Goal: Check status: Check status

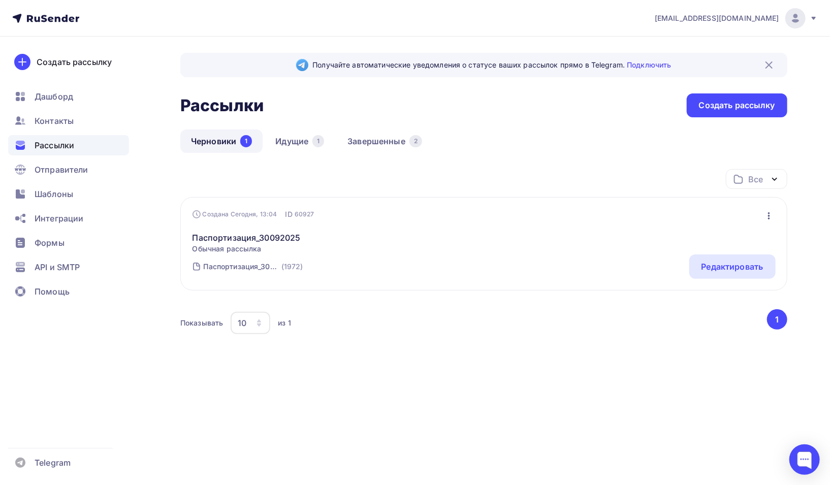
click at [53, 143] on span "Рассылки" at bounding box center [55, 145] width 40 height 12
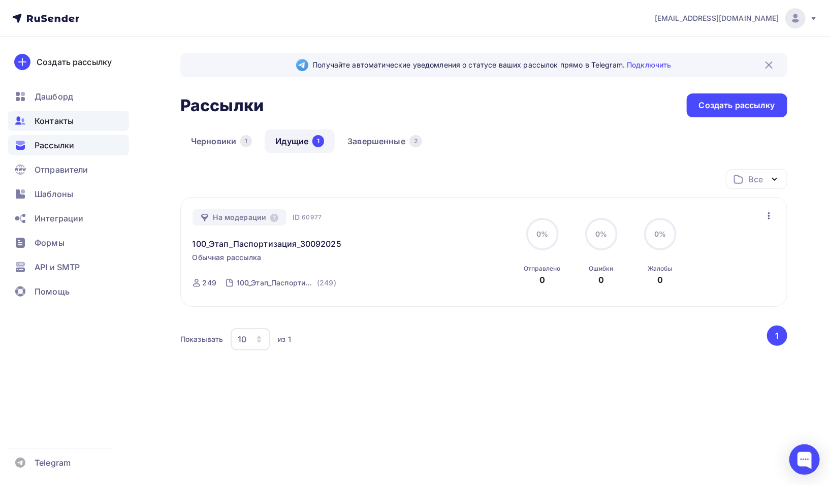
click at [59, 130] on div "Контакты" at bounding box center [68, 121] width 121 height 20
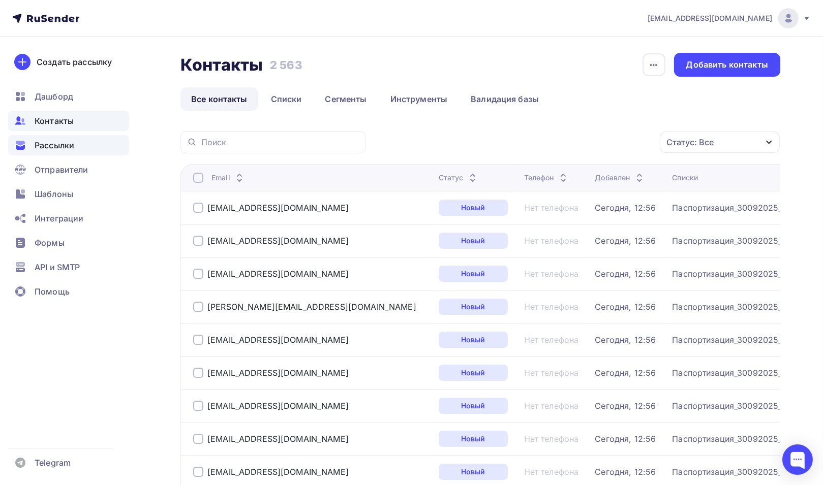
click at [55, 146] on span "Рассылки" at bounding box center [55, 145] width 40 height 12
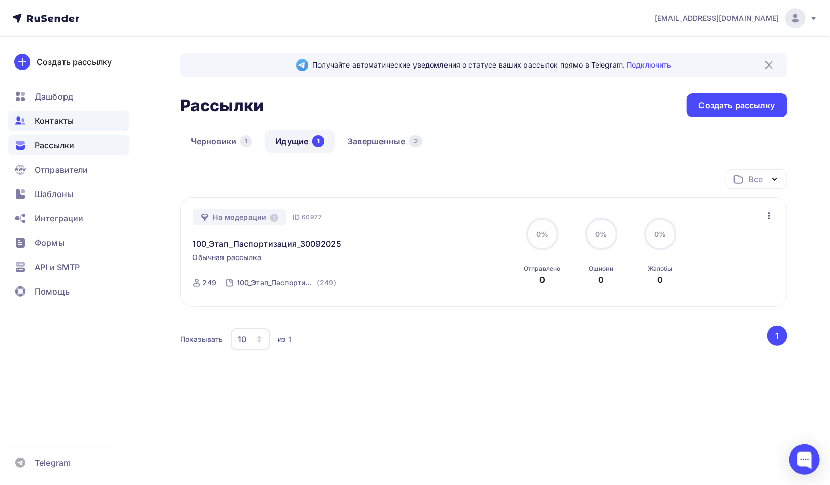
click at [44, 123] on span "Контакты" at bounding box center [54, 121] width 39 height 12
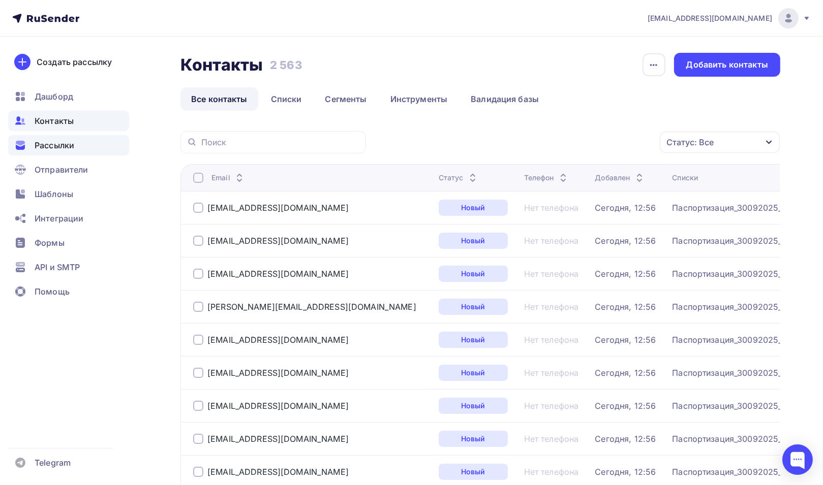
click at [52, 146] on span "Рассылки" at bounding box center [55, 145] width 40 height 12
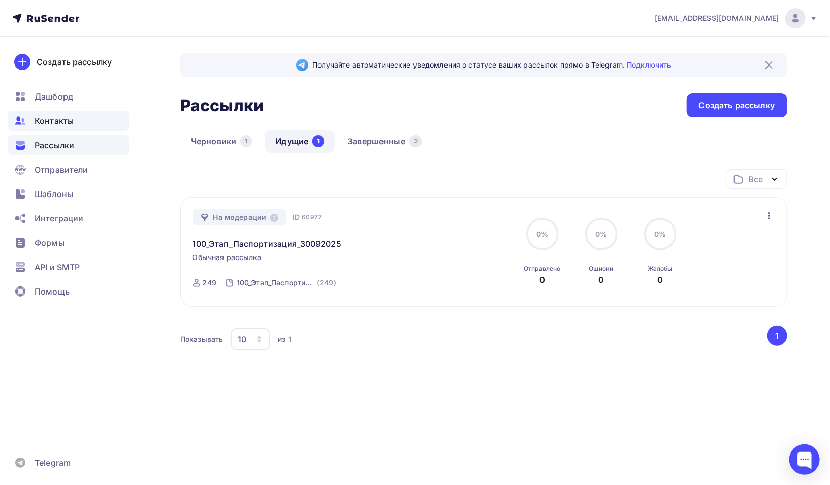
click at [54, 126] on span "Контакты" at bounding box center [54, 121] width 39 height 12
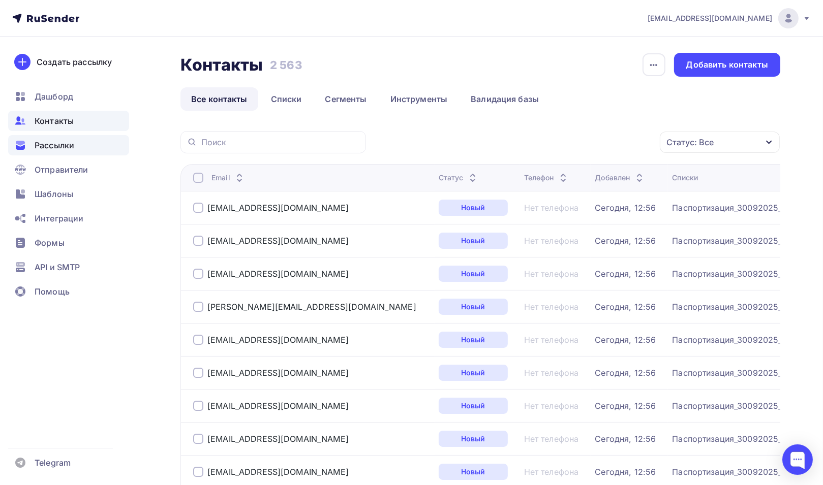
click at [51, 143] on span "Рассылки" at bounding box center [55, 145] width 40 height 12
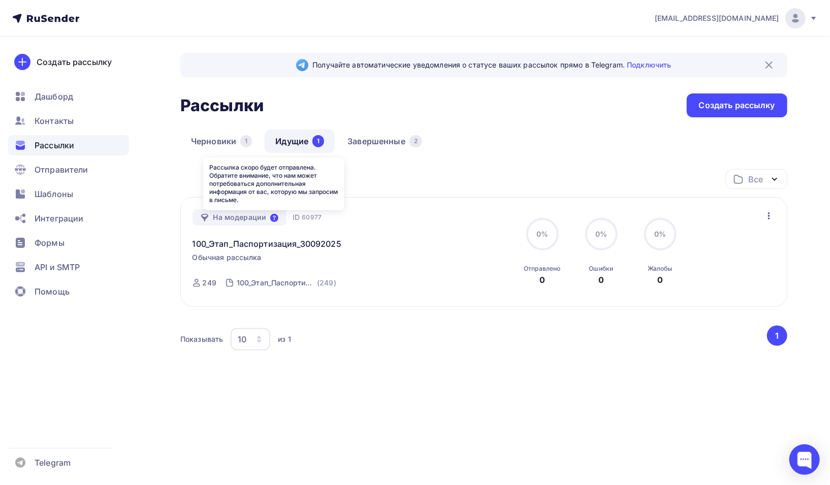
click at [273, 220] on icon at bounding box center [274, 218] width 8 height 8
click at [522, 143] on div "Черновики 1 Идущие 1 Завершенные 2" at bounding box center [483, 150] width 607 height 40
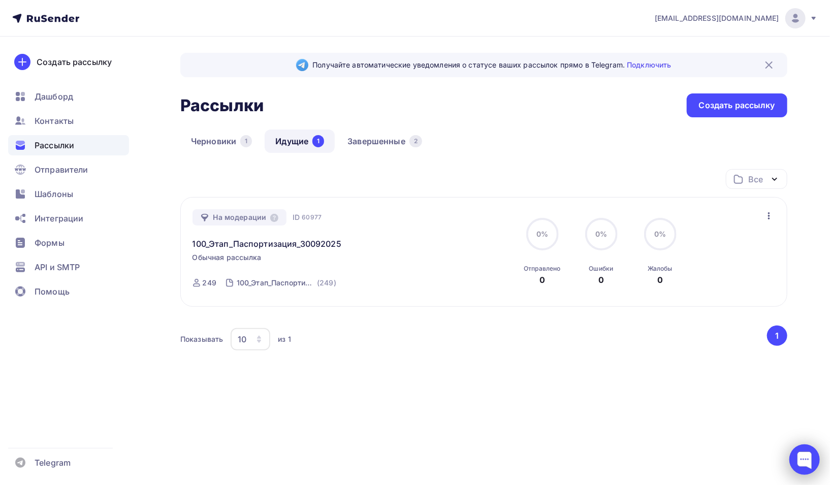
click at [805, 461] on div at bounding box center [805, 460] width 30 height 30
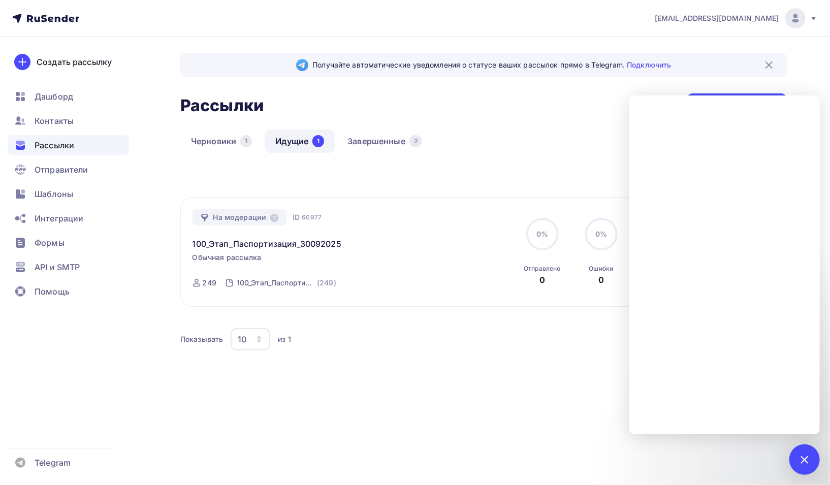
drag, startPoint x: 204, startPoint y: 259, endPoint x: 269, endPoint y: 259, distance: 65.0
click at [269, 259] on div "На модерации ID 60977 100_Этап_Паспортизация_30092025 Обычная рассылка Отправка…" at bounding box center [309, 252] width 232 height 86
click at [226, 179] on div "Все Все папки Создать новую папку" at bounding box center [483, 183] width 607 height 28
click at [61, 116] on span "Контакты" at bounding box center [54, 121] width 39 height 12
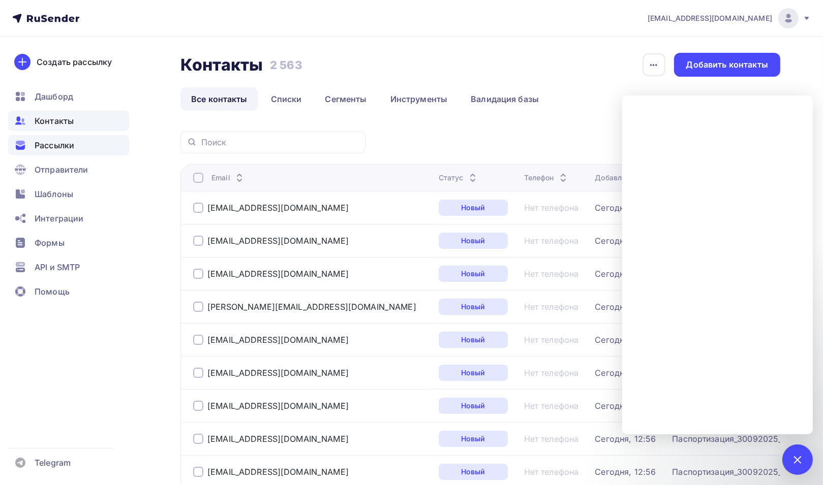
click at [66, 144] on span "Рассылки" at bounding box center [55, 145] width 40 height 12
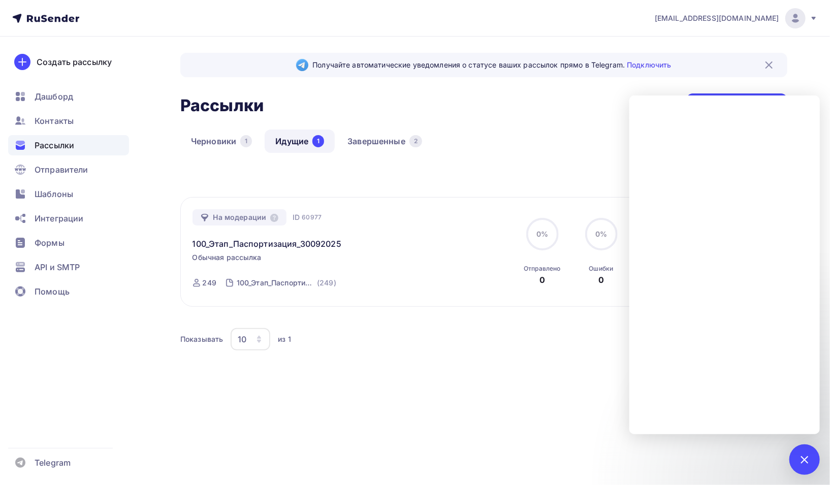
click at [531, 114] on div "Рассылки Рассылки Создать рассылку" at bounding box center [483, 105] width 607 height 24
click at [142, 180] on div "Получайте автоматические уведомления о статусе ваших рассылок прямо в Telegram.…" at bounding box center [415, 246] width 830 height 418
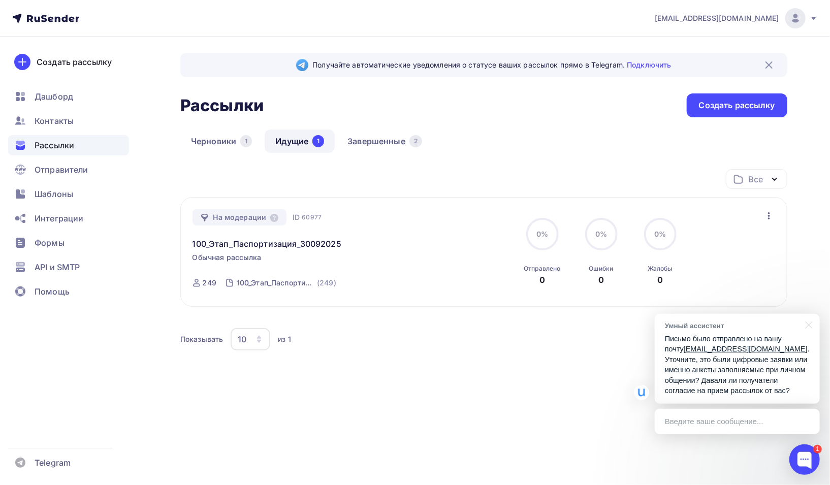
click at [737, 422] on div "Введите ваше сообщение..." at bounding box center [737, 421] width 165 height 25
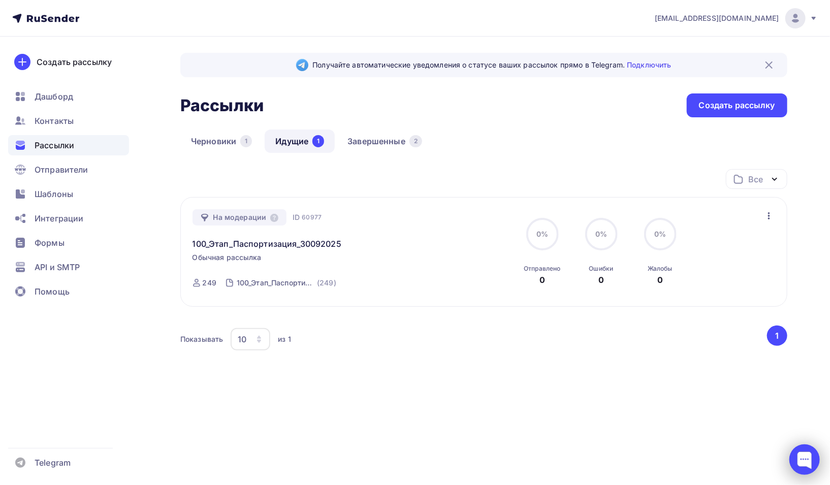
click at [808, 463] on div at bounding box center [805, 460] width 30 height 30
click at [801, 447] on div at bounding box center [805, 460] width 30 height 30
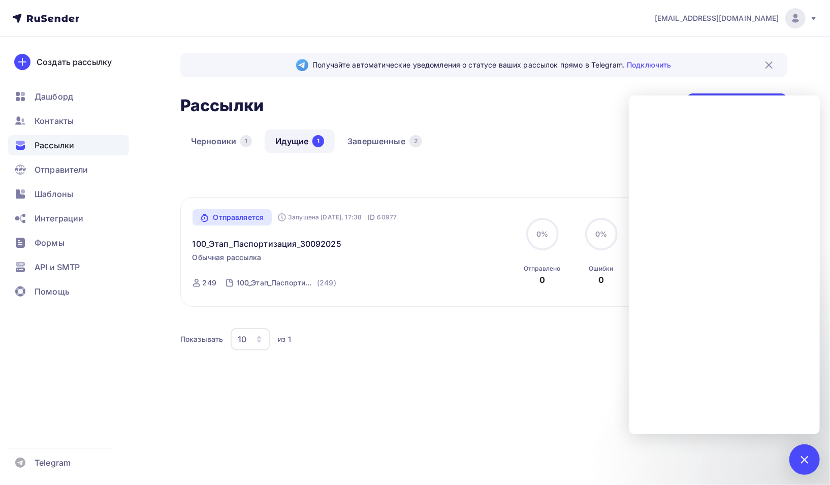
click at [62, 144] on span "Рассылки" at bounding box center [55, 145] width 40 height 12
click at [65, 100] on span "Дашборд" at bounding box center [54, 96] width 39 height 12
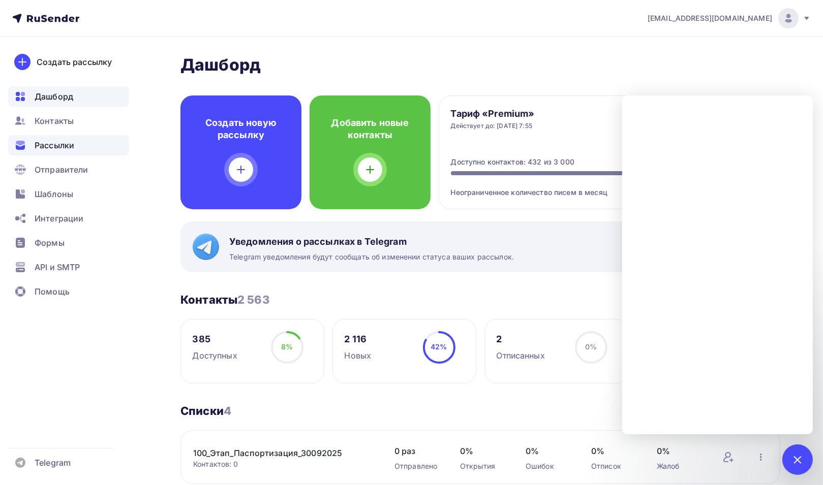
click at [60, 147] on span "Рассылки" at bounding box center [55, 145] width 40 height 12
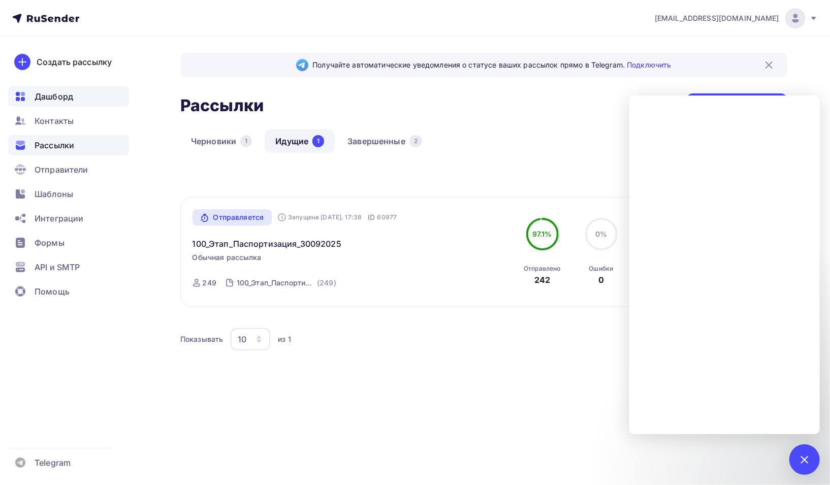
click at [61, 99] on span "Дашборд" at bounding box center [54, 96] width 39 height 12
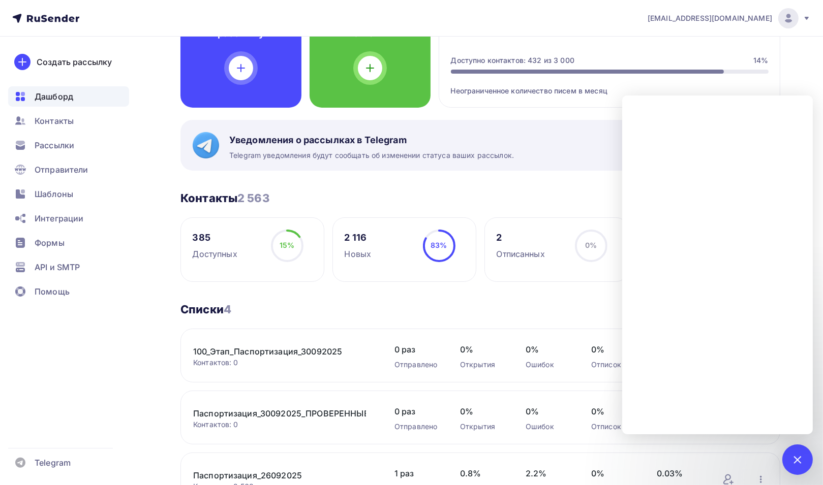
scroll to position [51, 0]
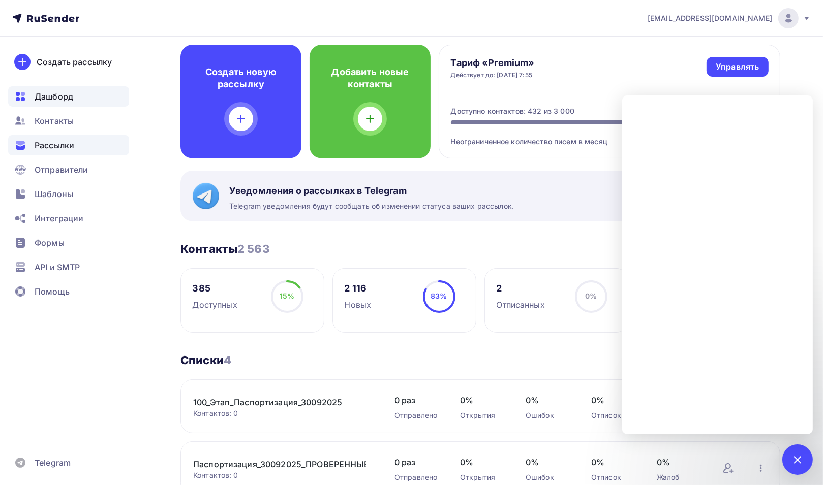
click at [51, 144] on span "Рассылки" at bounding box center [55, 145] width 40 height 12
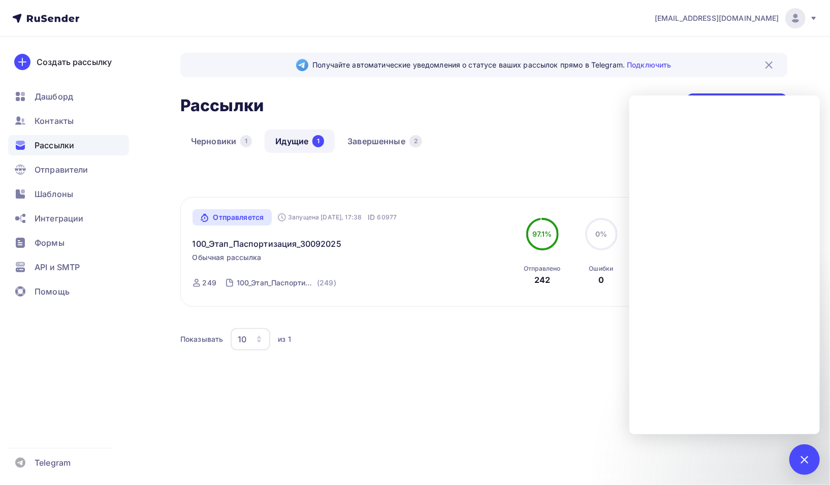
click at [589, 104] on div "Рассылки Рассылки Создать рассылку" at bounding box center [483, 105] width 607 height 24
click at [533, 150] on div "Черновики 1 Идущие 1 Завершенные 2" at bounding box center [483, 150] width 607 height 40
click at [806, 450] on div at bounding box center [805, 460] width 30 height 30
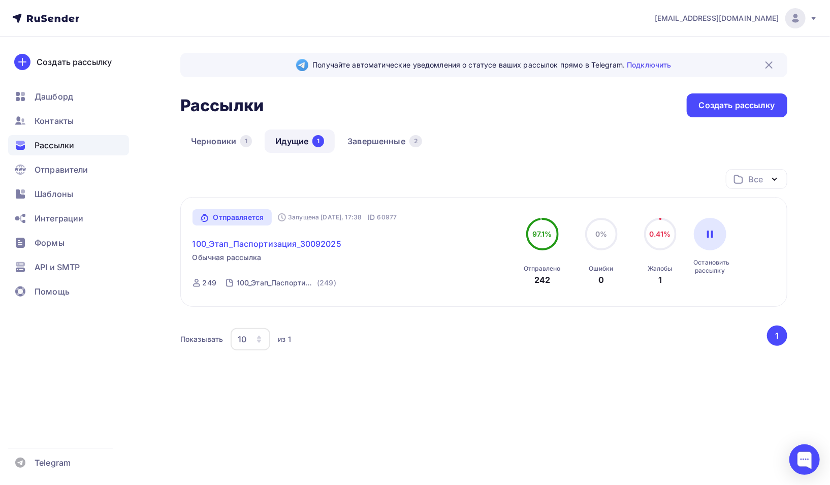
click at [276, 243] on link "100_Этап_Паспортизация_30092025" at bounding box center [267, 244] width 149 height 12
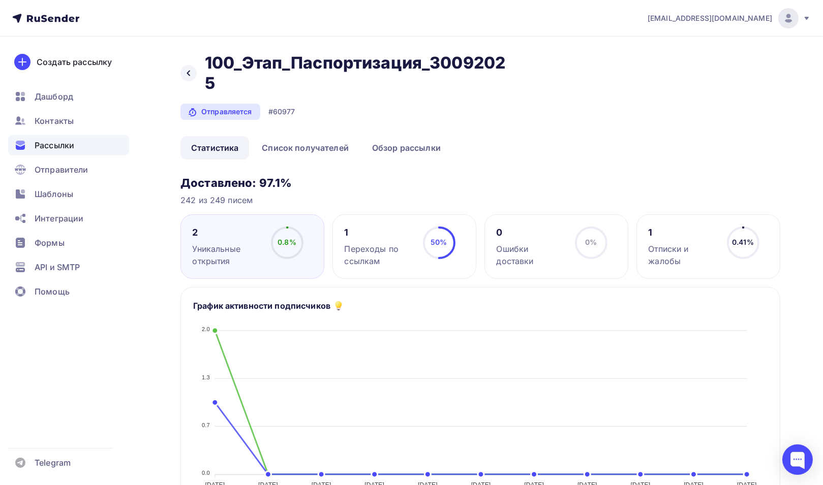
click at [732, 246] on span "0.41%" at bounding box center [743, 242] width 22 height 9
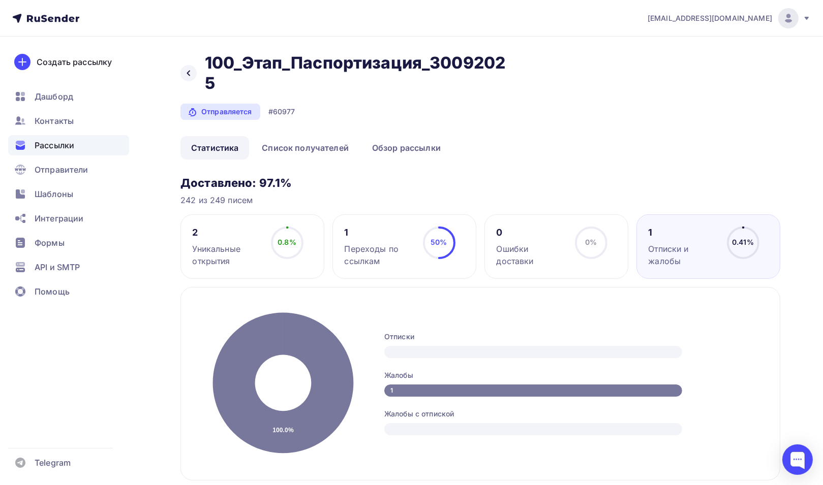
click at [220, 249] on div "Уникальные открытия" at bounding box center [227, 255] width 69 height 24
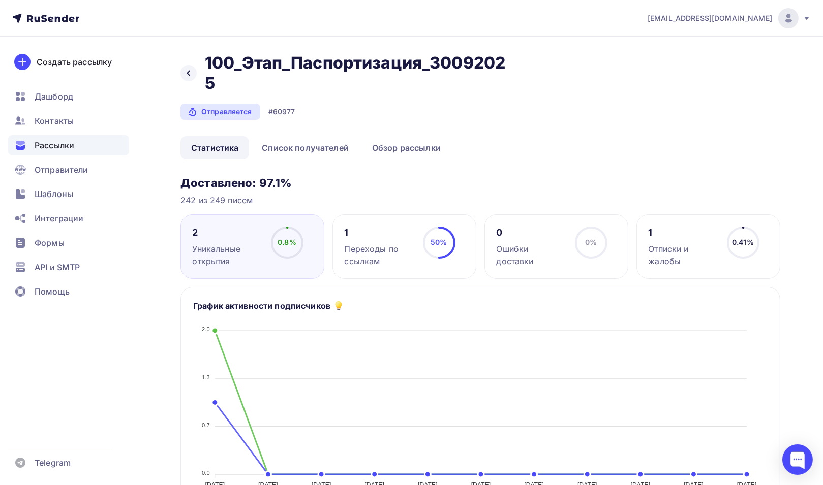
click at [665, 247] on div "Отписки и жалобы" at bounding box center [682, 255] width 69 height 24
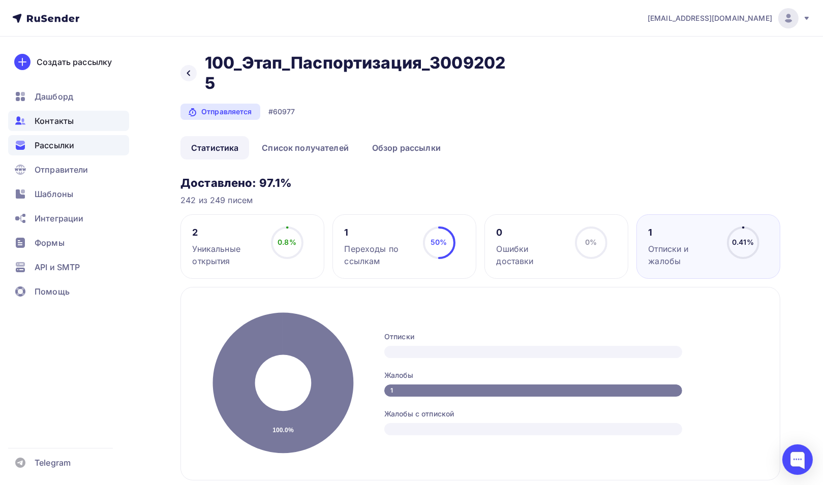
click at [50, 119] on span "Контакты" at bounding box center [54, 121] width 39 height 12
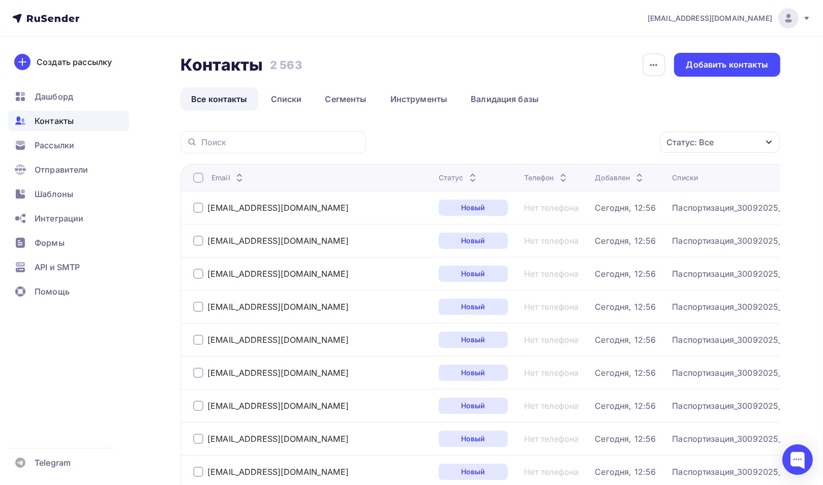
click at [768, 142] on icon "button" at bounding box center [769, 143] width 6 height 4
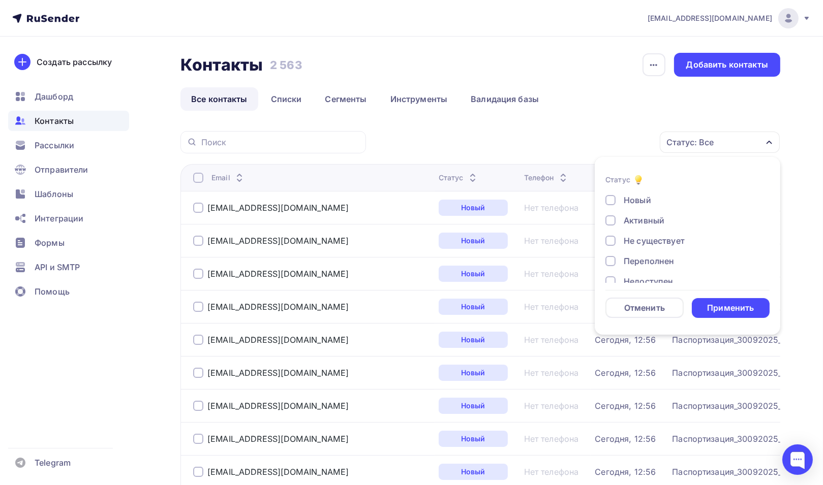
click at [768, 142] on icon "button" at bounding box center [769, 143] width 6 height 4
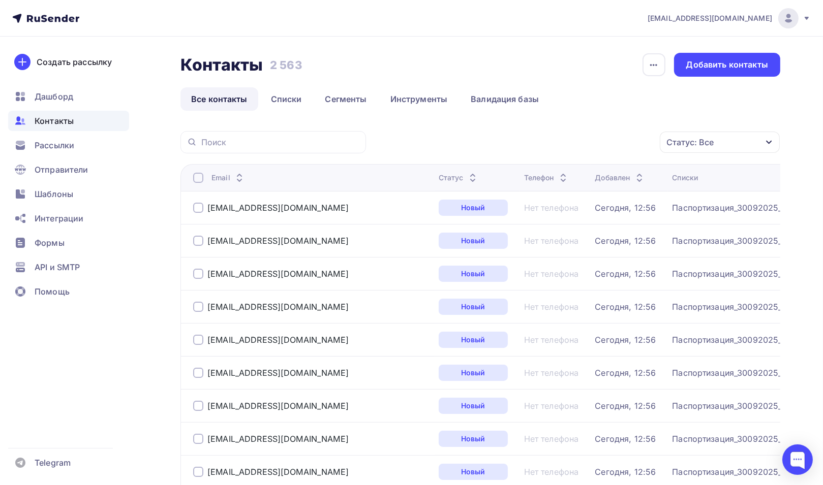
click at [49, 121] on span "Контакты" at bounding box center [54, 121] width 39 height 12
click at [55, 97] on span "Дашборд" at bounding box center [54, 96] width 39 height 12
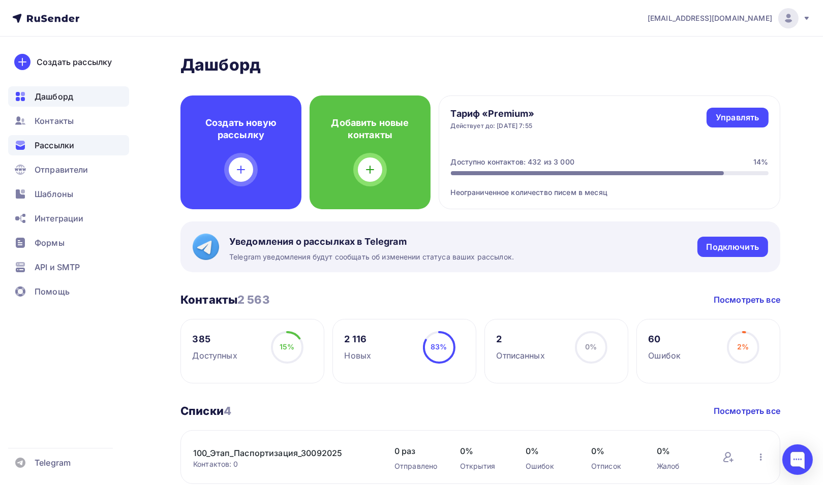
click at [51, 150] on span "Рассылки" at bounding box center [55, 145] width 40 height 12
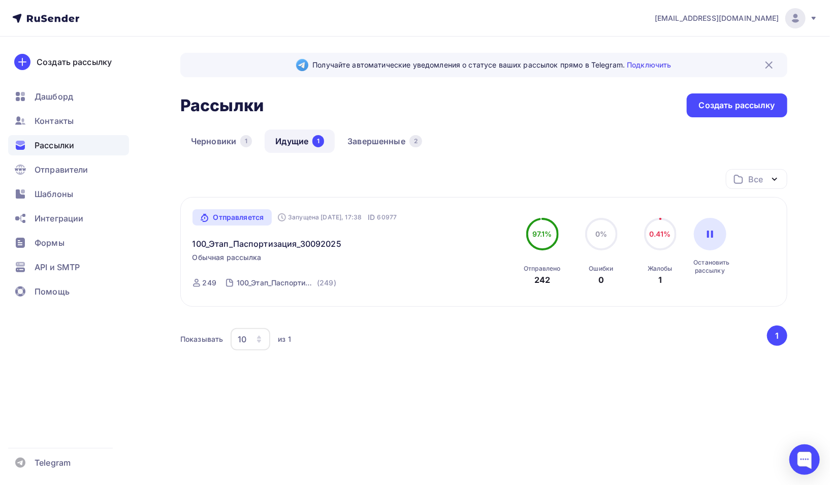
drag, startPoint x: 348, startPoint y: 217, endPoint x: 409, endPoint y: 217, distance: 61.0
click at [409, 217] on div "Отправляется Запущена Сегодня, 17:38 ID 60977 100_Этап_Паспортизация_30092025 О…" at bounding box center [309, 252] width 232 height 86
click at [467, 171] on div "Все Все папки Создать новую папку" at bounding box center [483, 183] width 607 height 28
click at [279, 284] on div "100_Этап_Паспортизация_30092025" at bounding box center [276, 283] width 78 height 10
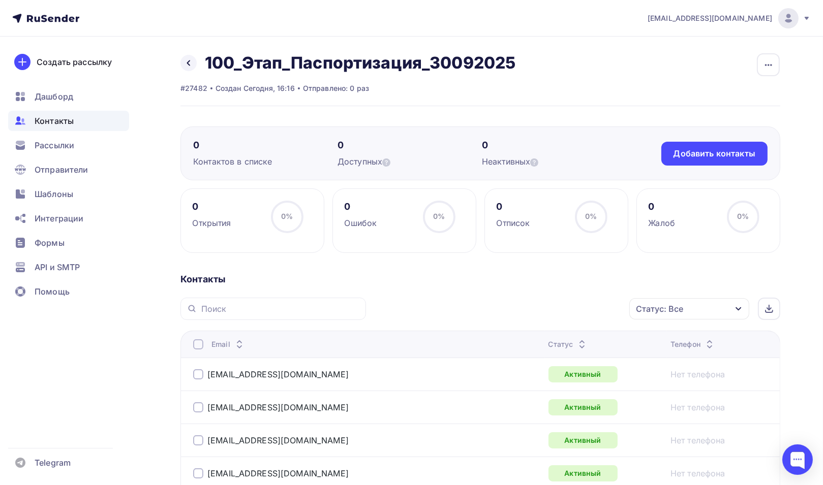
click at [66, 123] on span "Контакты" at bounding box center [54, 121] width 39 height 12
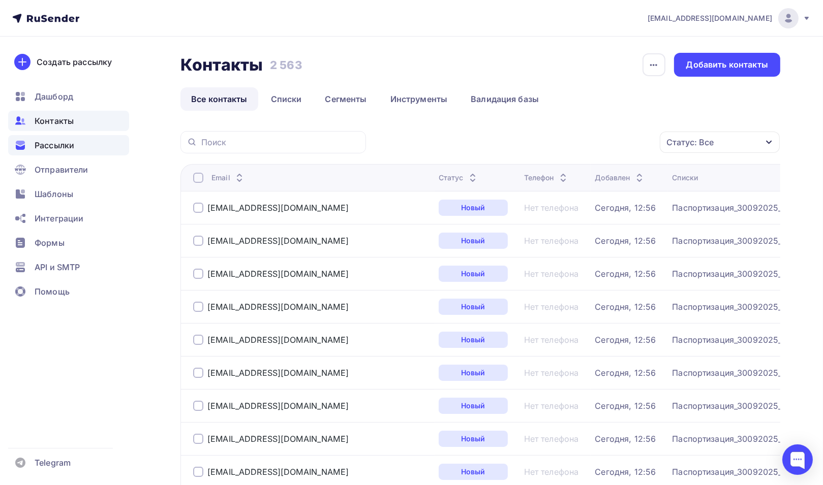
click at [54, 146] on span "Рассылки" at bounding box center [55, 145] width 40 height 12
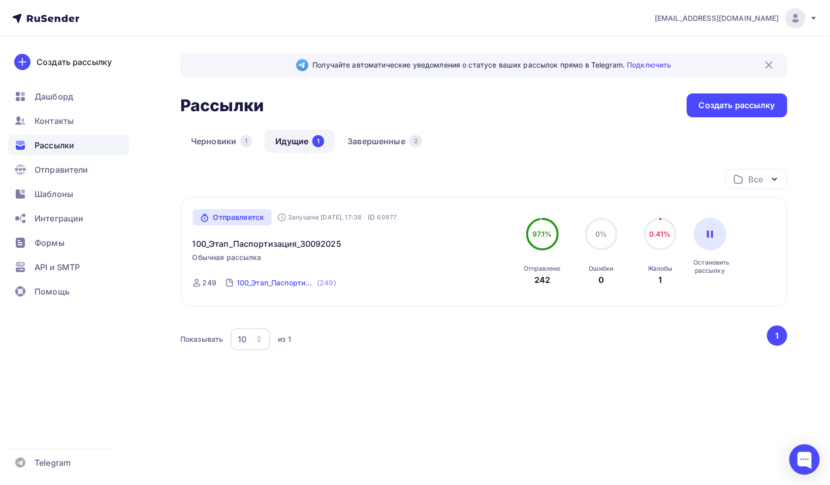
click at [265, 283] on div "100_Этап_Паспортизация_30092025" at bounding box center [276, 283] width 78 height 10
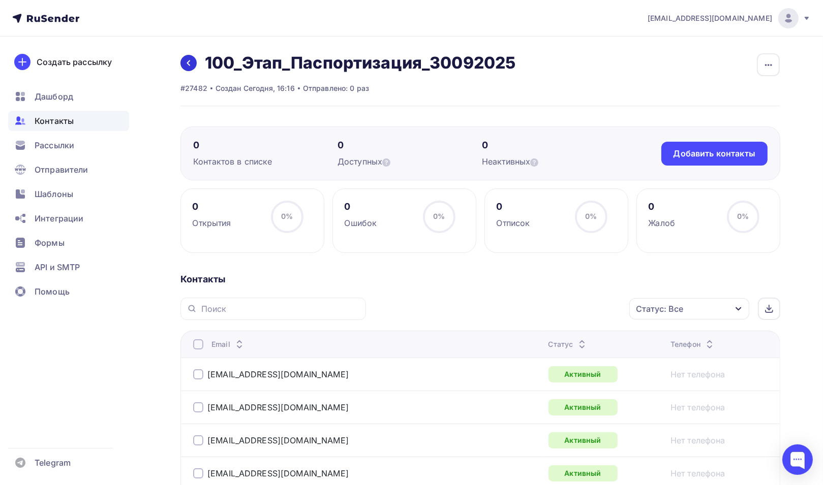
click at [191, 63] on icon at bounding box center [188, 63] width 8 height 8
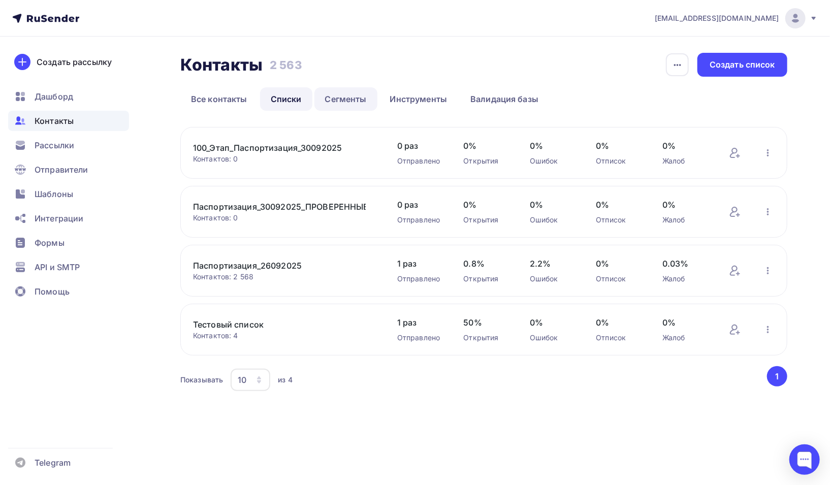
click at [339, 96] on link "Сегменты" at bounding box center [346, 98] width 63 height 23
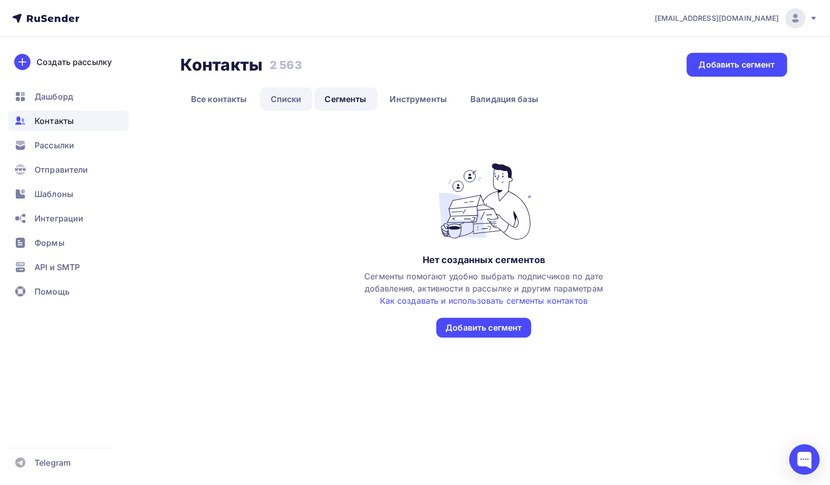
click at [289, 99] on link "Списки" at bounding box center [286, 98] width 52 height 23
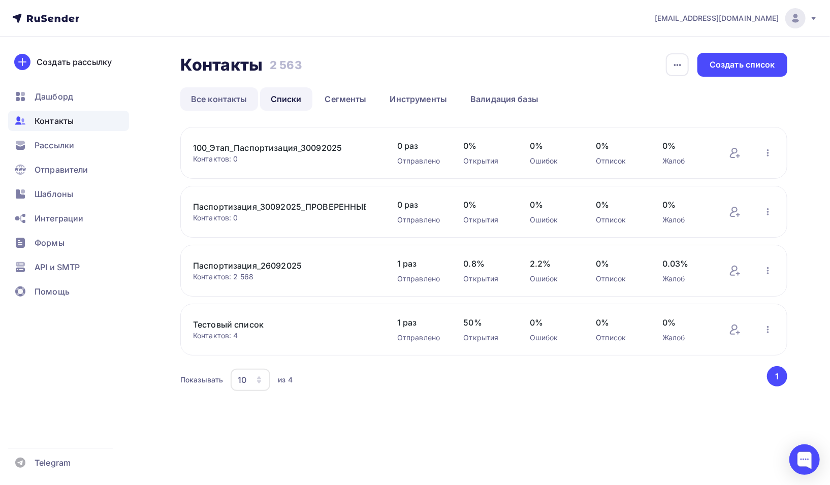
click at [229, 103] on link "Все контакты" at bounding box center [219, 98] width 78 height 23
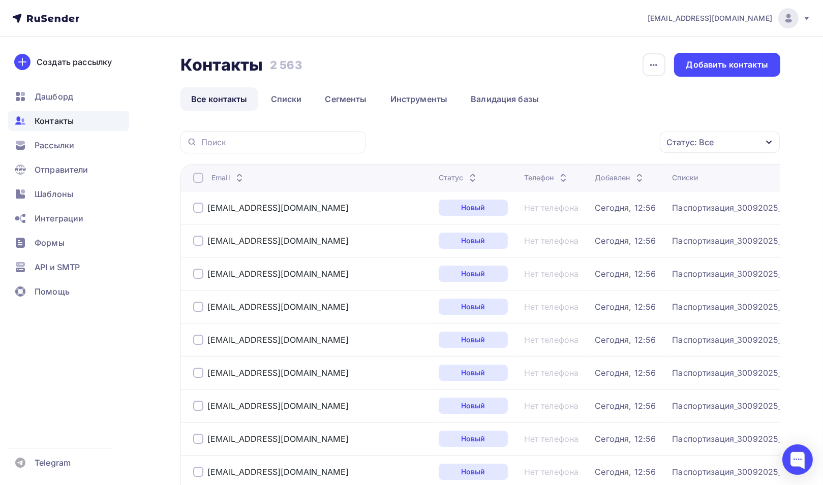
click at [53, 118] on span "Контакты" at bounding box center [54, 121] width 39 height 12
click at [60, 151] on div "Рассылки" at bounding box center [68, 145] width 121 height 20
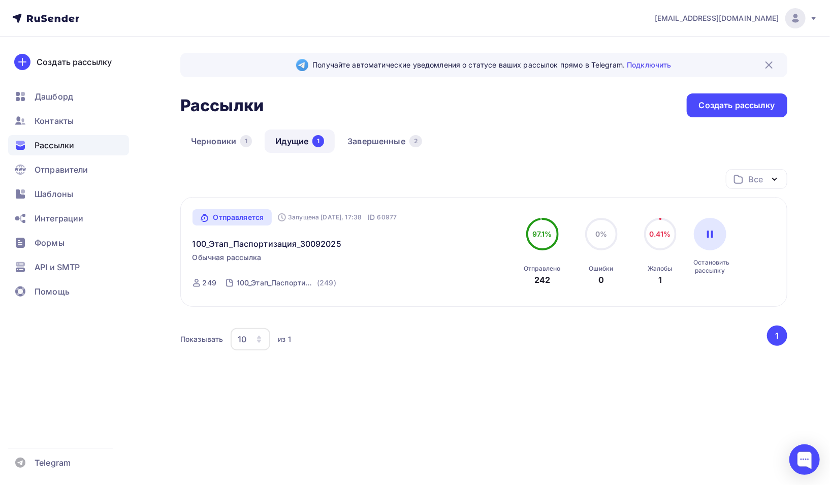
click at [814, 20] on icon at bounding box center [814, 18] width 8 height 8
click at [801, 16] on img at bounding box center [796, 18] width 12 height 12
click at [799, 16] on img at bounding box center [796, 18] width 12 height 12
click at [61, 127] on div "Контакты" at bounding box center [68, 121] width 121 height 20
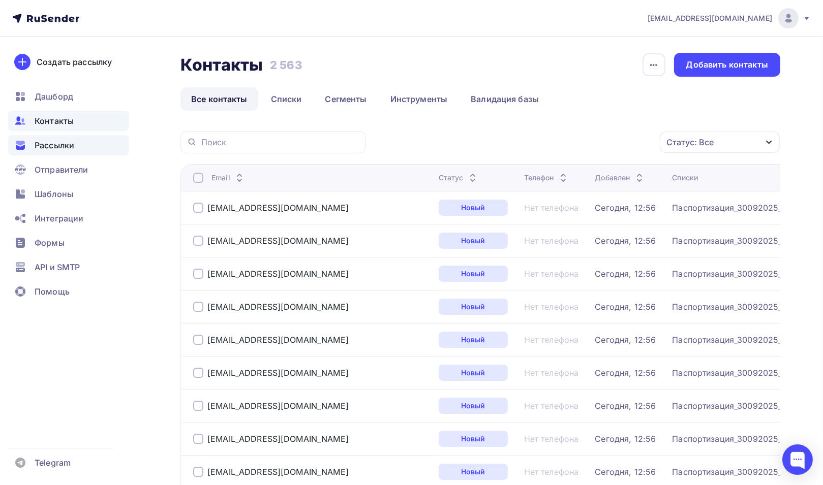
click at [59, 145] on span "Рассылки" at bounding box center [55, 145] width 40 height 12
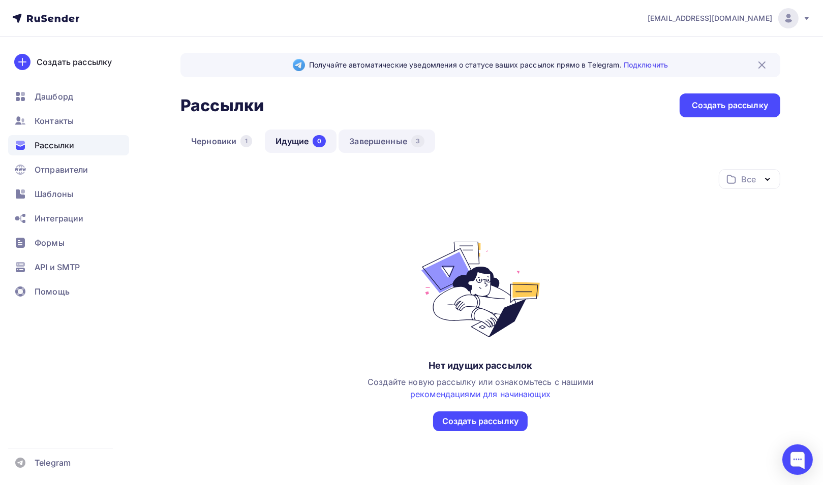
click at [370, 142] on link "Завершенные 3" at bounding box center [386, 141] width 97 height 23
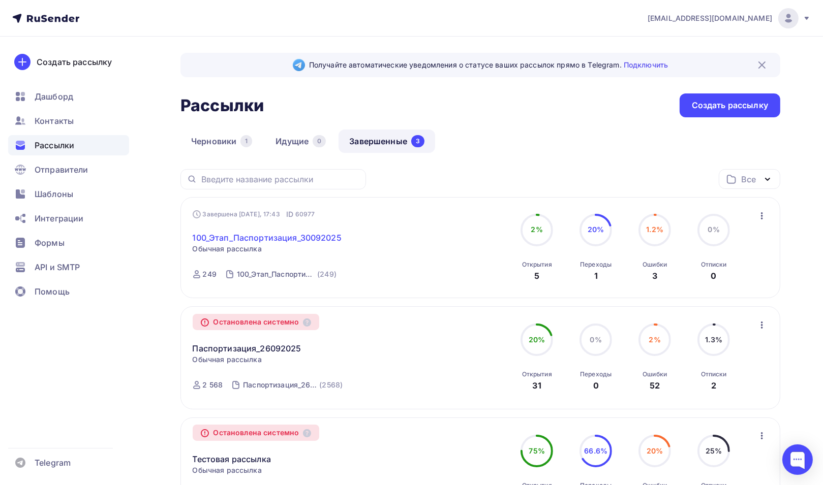
click at [268, 235] on link "100_Этап_Паспортизация_30092025" at bounding box center [267, 238] width 149 height 12
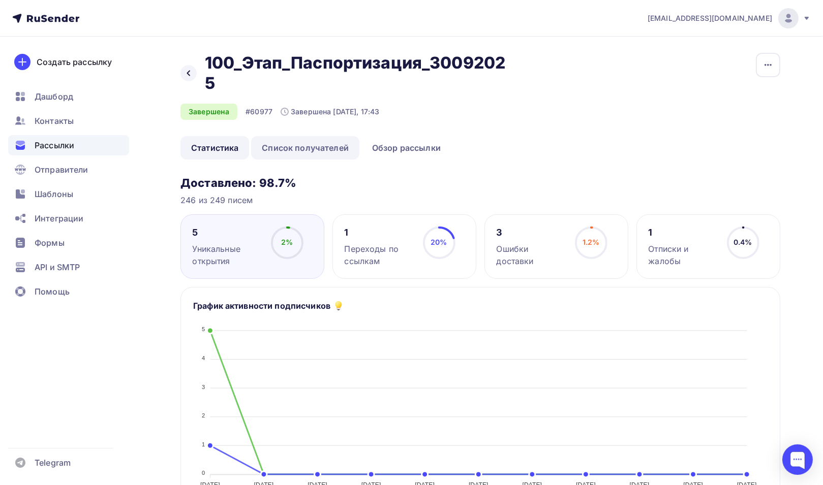
click at [288, 152] on link "Список получателей" at bounding box center [305, 147] width 108 height 23
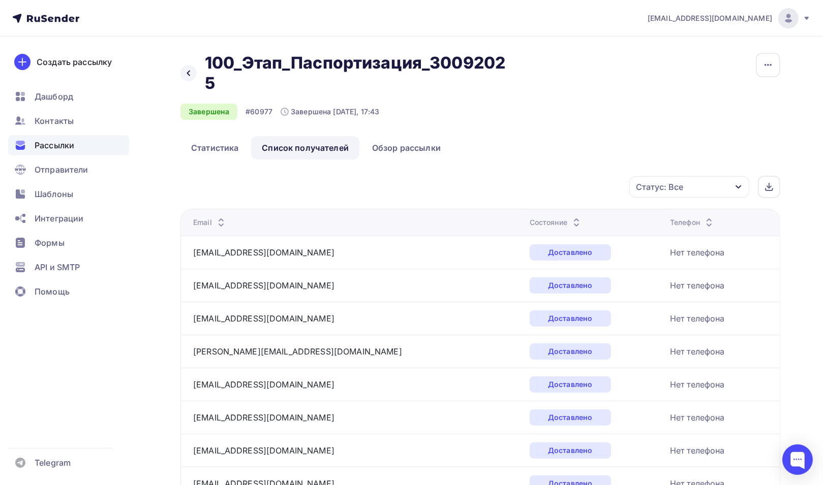
click at [740, 184] on icon "button" at bounding box center [738, 187] width 8 height 8
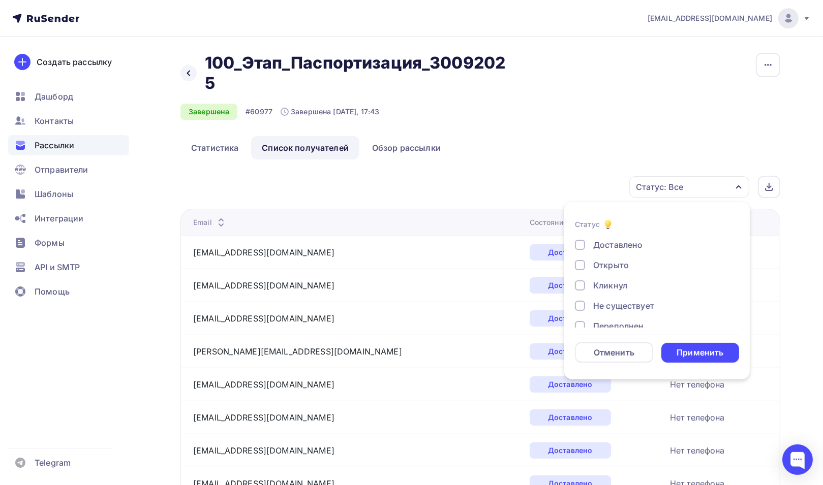
scroll to position [93, 0]
click at [579, 272] on div at bounding box center [580, 273] width 10 height 10
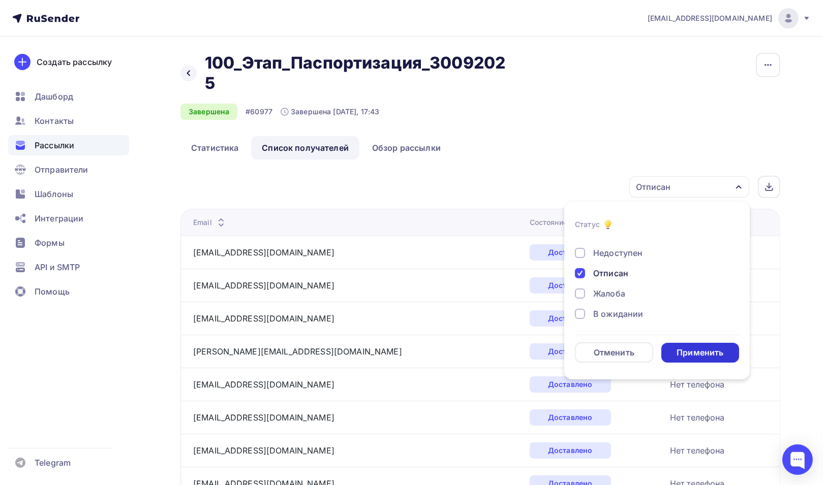
click at [696, 356] on div "Применить" at bounding box center [699, 353] width 47 height 12
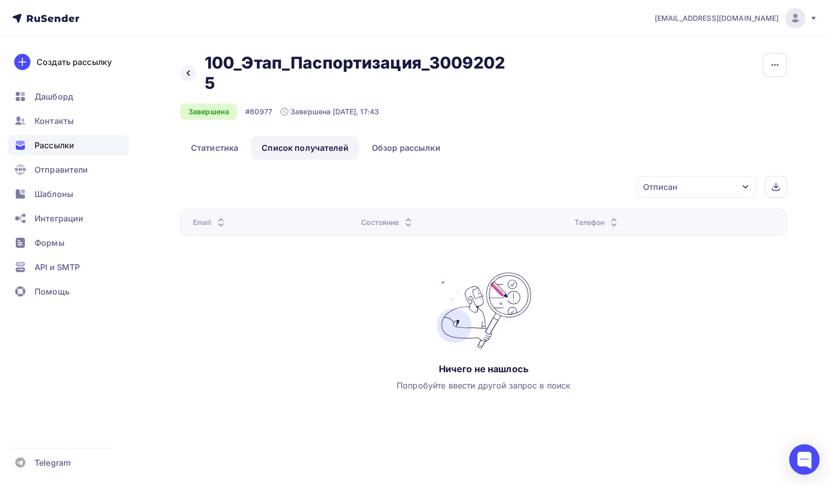
click at [746, 189] on icon "button" at bounding box center [746, 187] width 8 height 8
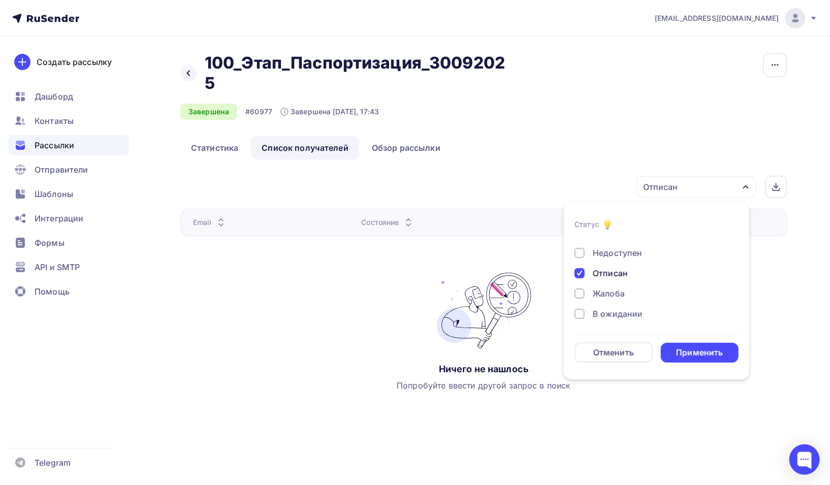
click at [584, 293] on div at bounding box center [580, 294] width 10 height 10
click at [702, 350] on div "Применить" at bounding box center [699, 353] width 47 height 12
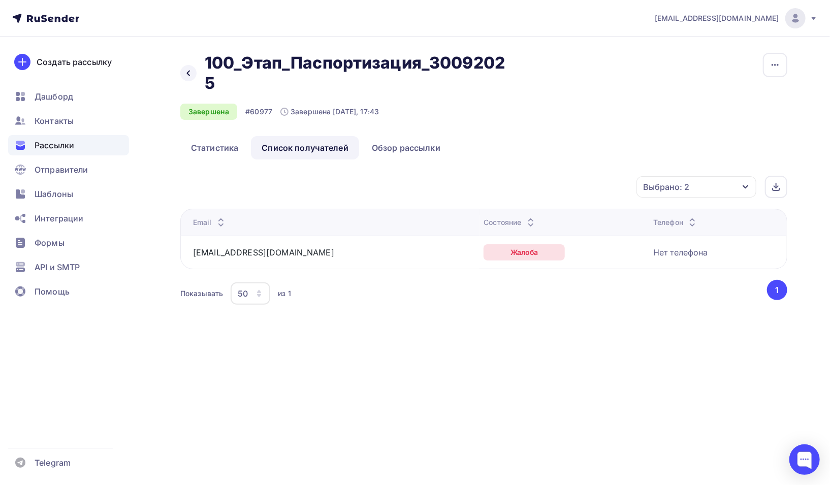
click at [749, 186] on icon "button" at bounding box center [746, 187] width 8 height 8
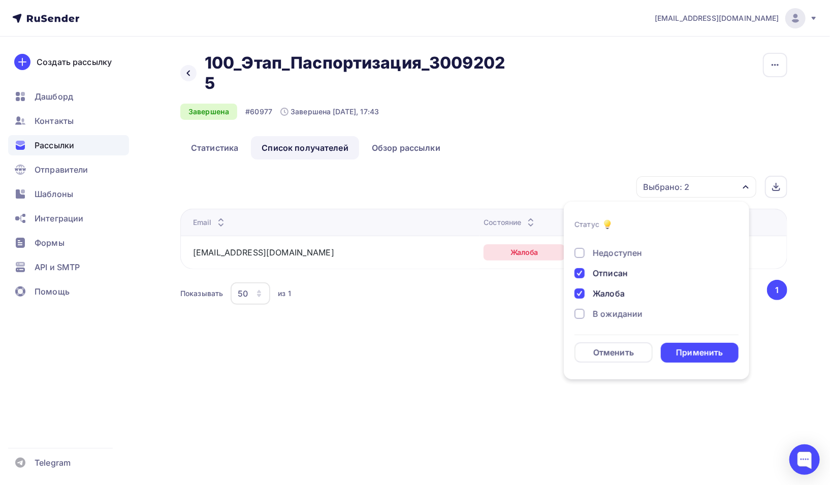
click at [585, 252] on div "Недоступен" at bounding box center [651, 253] width 152 height 12
click at [694, 350] on div "Применить" at bounding box center [699, 353] width 47 height 12
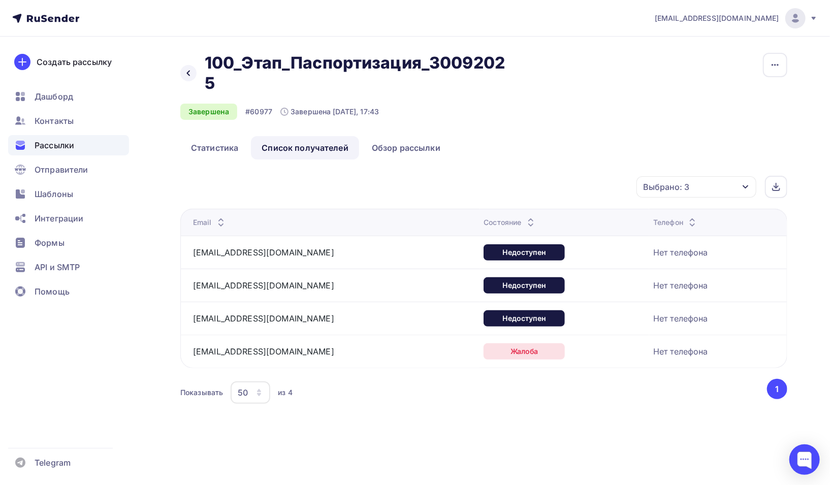
drag, startPoint x: 283, startPoint y: 320, endPoint x: 328, endPoint y: 321, distance: 45.2
click at [328, 321] on div "dipi@soc.but.nnov.ru" at bounding box center [320, 318] width 254 height 16
click at [68, 146] on span "Рассылки" at bounding box center [55, 145] width 40 height 12
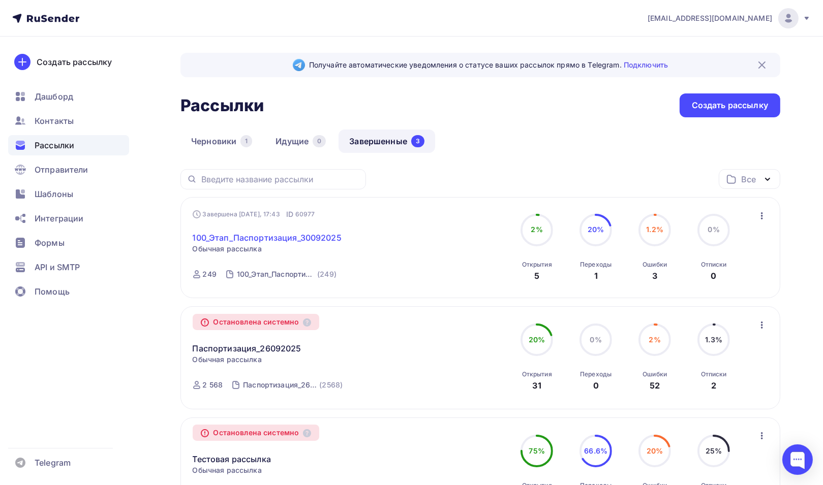
click at [303, 237] on link "100_Этап_Паспортизация_30092025" at bounding box center [267, 238] width 149 height 12
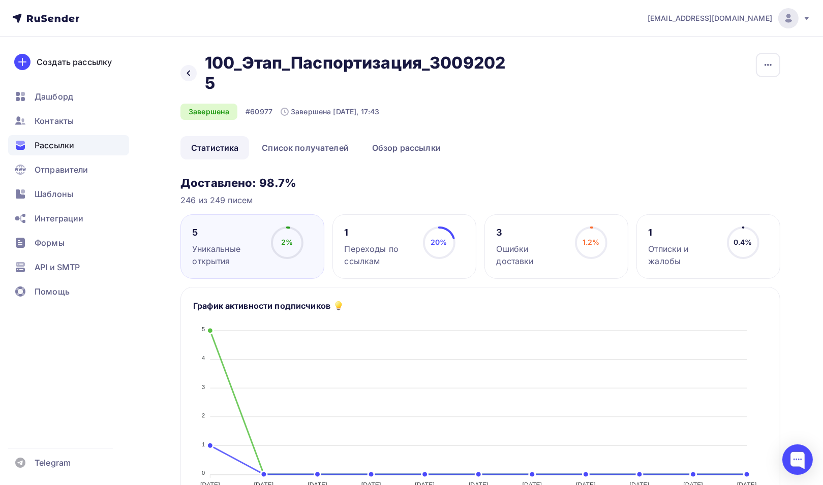
drag, startPoint x: 209, startPoint y: 66, endPoint x: 522, endPoint y: 65, distance: 313.0
click at [522, 65] on div "Назад 100_Этап_Паспортизация_30092025 100_Этап_Паспортизация_30092025 Завершена…" at bounding box center [480, 94] width 600 height 83
click at [303, 69] on h2 "100_Этап_Паспортизация_30092025" at bounding box center [358, 73] width 307 height 41
drag, startPoint x: 240, startPoint y: 61, endPoint x: 587, endPoint y: 63, distance: 347.1
click at [587, 63] on div "Назад 100_Этап_Паспортизация_30092025 100_Этап_Паспортизация_30092025 Завершена…" at bounding box center [480, 94] width 600 height 83
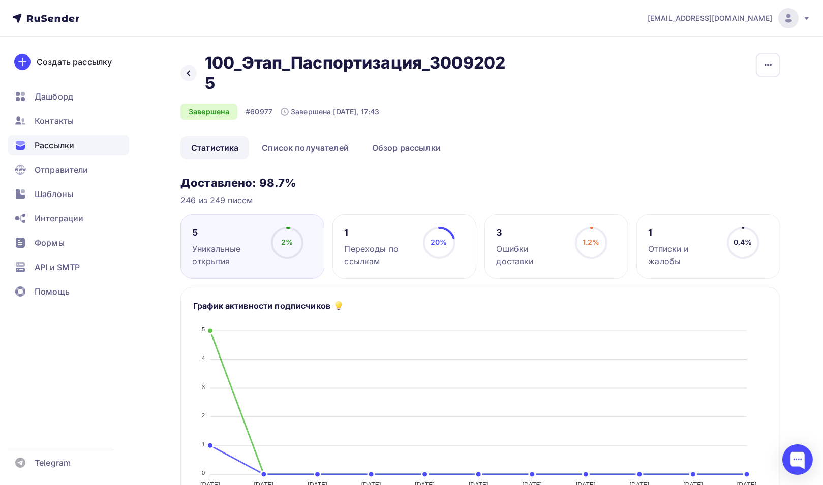
click at [461, 65] on h2 "100_Этап_Паспортизация_30092025" at bounding box center [358, 73] width 307 height 41
drag, startPoint x: 461, startPoint y: 64, endPoint x: 530, endPoint y: 64, distance: 69.6
click at [530, 64] on div "Назад 100_Этап_Паспортизация_30092025 100_Этап_Паспортизация_30092025 Завершена…" at bounding box center [480, 94] width 600 height 83
click at [81, 371] on div "Создать рассылку Дашборд Контакты Рассылки Отправители Шаблоны Интеграции Формы…" at bounding box center [68, 261] width 137 height 449
drag, startPoint x: 241, startPoint y: 63, endPoint x: 541, endPoint y: 72, distance: 300.0
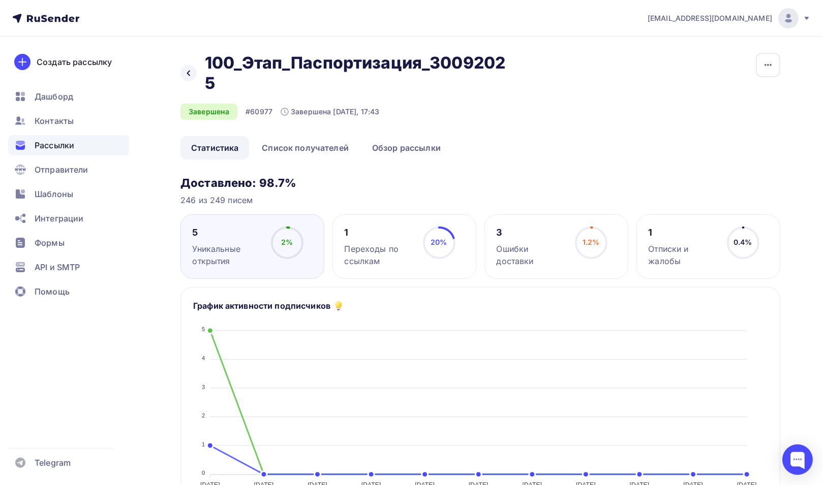
click at [541, 72] on div "Назад 100_Этап_Паспортизация_30092025 100_Этап_Паспортизация_30092025 Завершена…" at bounding box center [480, 94] width 600 height 83
click at [566, 77] on div "Назад 100_Этап_Паспортизация_30092025 100_Этап_Паспортизация_30092025 Завершена…" at bounding box center [480, 94] width 600 height 83
drag, startPoint x: 206, startPoint y: 61, endPoint x: 621, endPoint y: 83, distance: 415.7
click at [621, 83] on div "Назад 100_Этап_Паспортизация_30092025 100_Этап_Паспортизация_30092025 Завершена…" at bounding box center [480, 94] width 600 height 83
click at [623, 102] on div "Назад 100_Этап_Паспортизация_30092025 100_Этап_Паспортизация_30092025 Завершена…" at bounding box center [480, 94] width 600 height 83
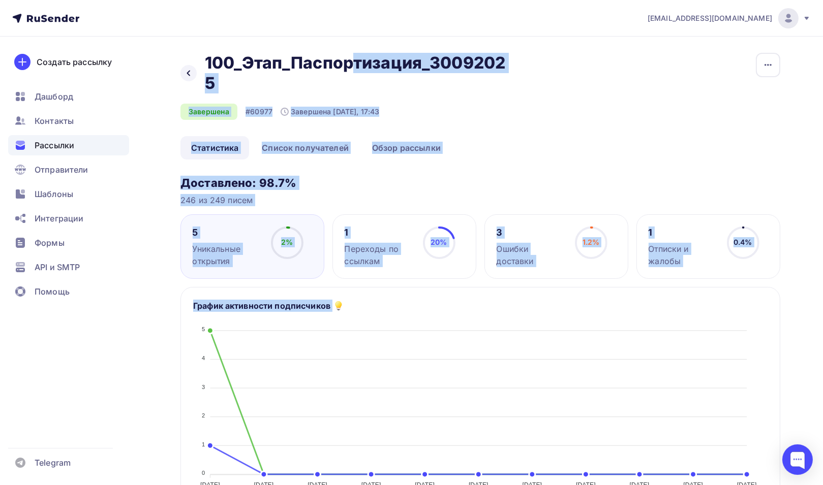
drag, startPoint x: 210, startPoint y: 62, endPoint x: 787, endPoint y: 284, distance: 617.5
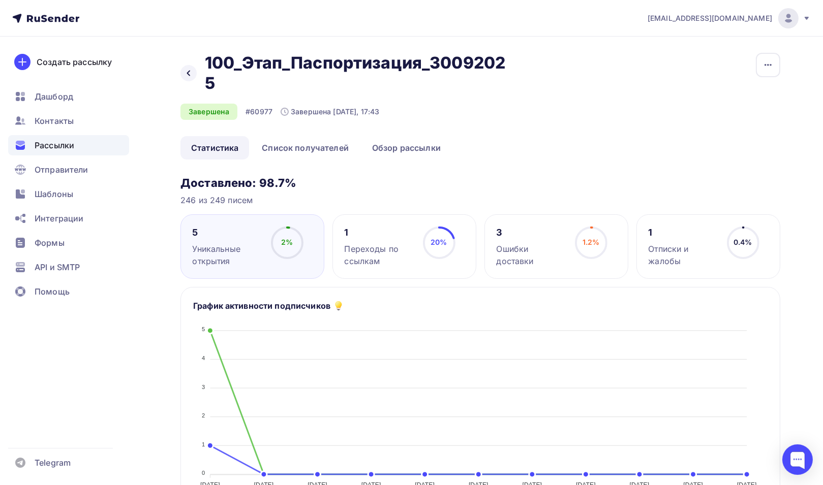
drag, startPoint x: 209, startPoint y: 60, endPoint x: 384, endPoint y: 88, distance: 176.9
click at [384, 88] on h2 "100_Этап_Паспортизация_30092025" at bounding box center [358, 73] width 307 height 41
drag, startPoint x: 204, startPoint y: 61, endPoint x: 300, endPoint y: 83, distance: 98.4
click at [300, 83] on h2 "100_Этап_Паспортизация_30092025" at bounding box center [358, 73] width 307 height 41
drag, startPoint x: 179, startPoint y: 186, endPoint x: 305, endPoint y: 185, distance: 126.0
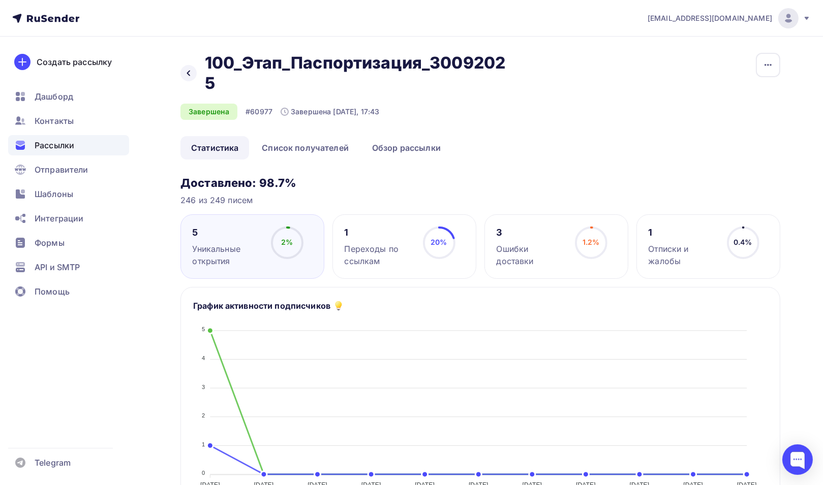
click at [463, 195] on div "246 из 249 писем" at bounding box center [480, 200] width 600 height 12
drag, startPoint x: 211, startPoint y: 63, endPoint x: 254, endPoint y: 96, distance: 54.7
click at [254, 96] on div "Назад 100_Этап_Паспортизация_30092025 100_Этап_Паспортизация_30092025 Завершена…" at bounding box center [349, 86] width 338 height 67
click at [237, 65] on h2 "100_Этап_Паспортизация_30092025" at bounding box center [358, 73] width 307 height 41
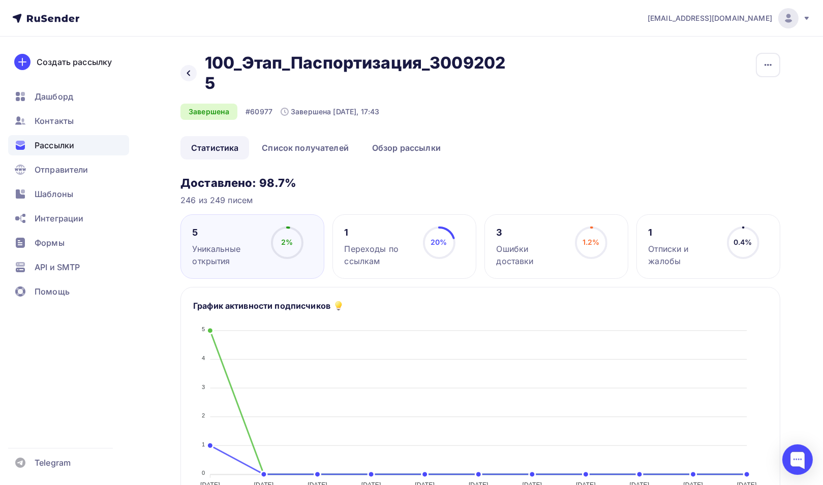
drag, startPoint x: 203, startPoint y: 64, endPoint x: 242, endPoint y: 88, distance: 45.8
click at [242, 88] on div "Назад 100_Этап_Паспортизация_30092025 100_Этап_Паспортизация_30092025" at bounding box center [349, 73] width 338 height 41
click at [327, 68] on h2 "100_Этап_Паспортизация_30092025" at bounding box center [358, 73] width 307 height 41
drag, startPoint x: 207, startPoint y: 60, endPoint x: 512, endPoint y: 60, distance: 304.4
click at [211, 60] on h2 "100_Этап_Паспортизация_30092025" at bounding box center [358, 73] width 307 height 41
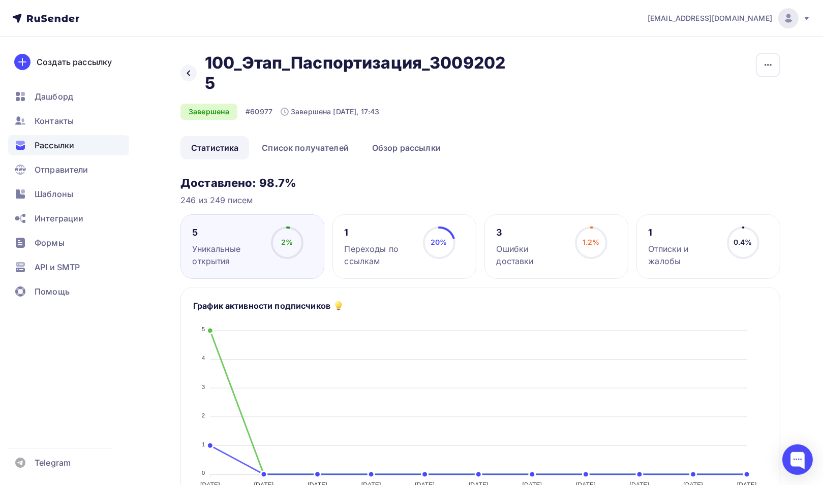
click at [245, 65] on h2 "100_Этап_Паспортизация_30092025" at bounding box center [358, 73] width 307 height 41
drag, startPoint x: 239, startPoint y: 64, endPoint x: 508, endPoint y: 71, distance: 268.9
click at [508, 71] on h2 "100_Этап_Паспортизация_30092025" at bounding box center [358, 73] width 307 height 41
click at [506, 65] on h2 "100_Этап_Паспортизация_30092025" at bounding box center [358, 73] width 307 height 41
drag, startPoint x: 425, startPoint y: 63, endPoint x: 523, endPoint y: 70, distance: 98.3
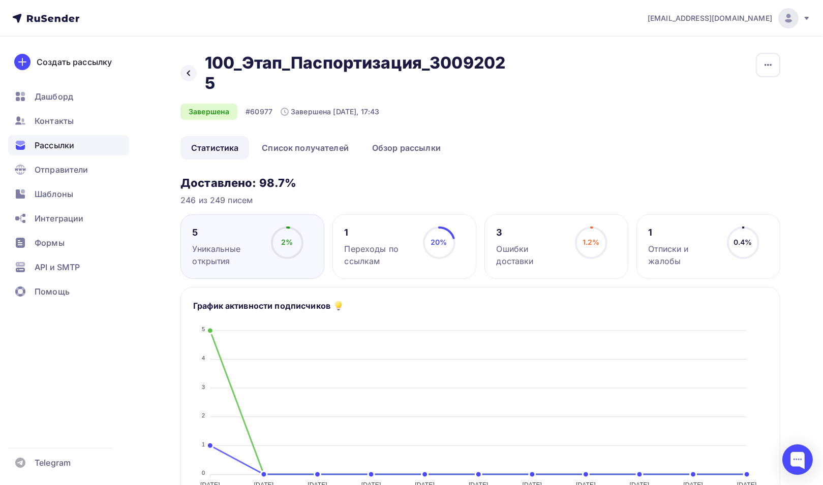
click at [523, 70] on div "Назад 100_Этап_Паспортизация_30092025 100_Этап_Паспортизация_30092025 Завершена…" at bounding box center [480, 94] width 600 height 83
drag, startPoint x: 482, startPoint y: 71, endPoint x: 457, endPoint y: 71, distance: 24.4
click at [482, 71] on h2 "100_Этап_Паспортизация_30092025" at bounding box center [358, 73] width 307 height 41
drag, startPoint x: 290, startPoint y: 62, endPoint x: 419, endPoint y: 61, distance: 128.6
click at [419, 61] on h2 "100_Этап_Паспортизация_30092025" at bounding box center [358, 73] width 307 height 41
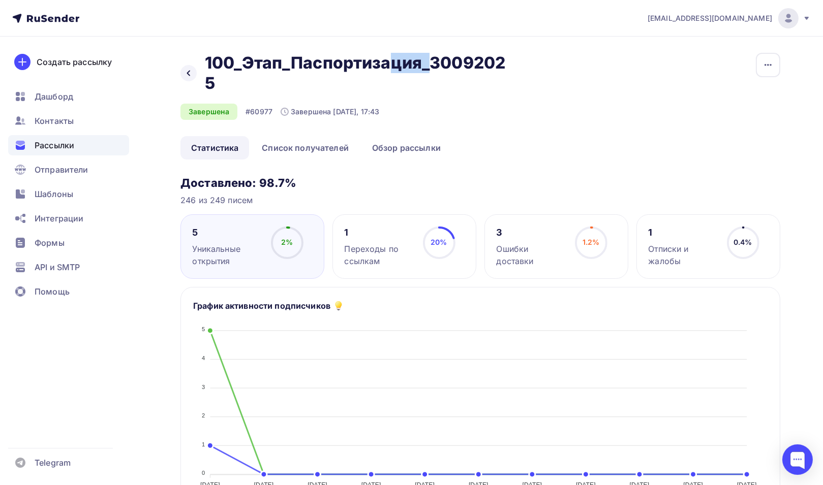
drag, startPoint x: 263, startPoint y: 62, endPoint x: 281, endPoint y: 63, distance: 17.8
click at [281, 63] on h2 "100_Этап_Паспортизация_30092025" at bounding box center [358, 73] width 307 height 41
drag, startPoint x: 294, startPoint y: 63, endPoint x: 417, endPoint y: 60, distance: 123.0
click at [417, 60] on h2 "100_Этап_Паспортизация_30092025" at bounding box center [358, 73] width 307 height 41
click at [62, 117] on span "Контакты" at bounding box center [54, 121] width 39 height 12
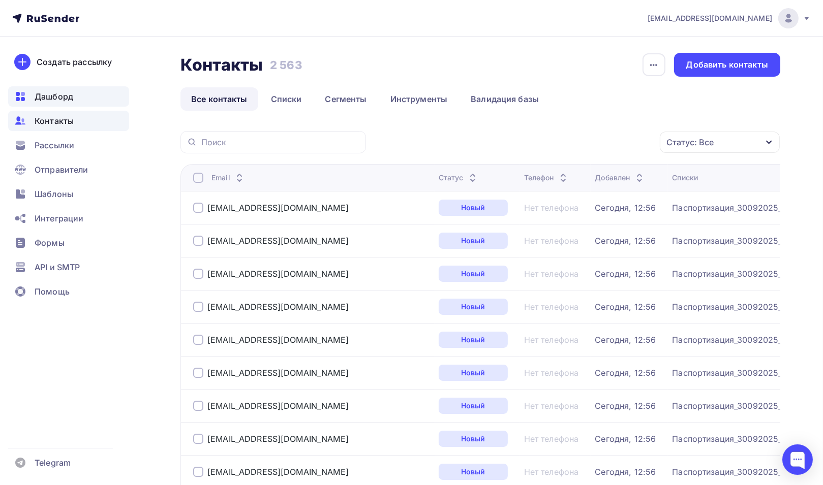
click at [61, 96] on span "Дашборд" at bounding box center [54, 96] width 39 height 12
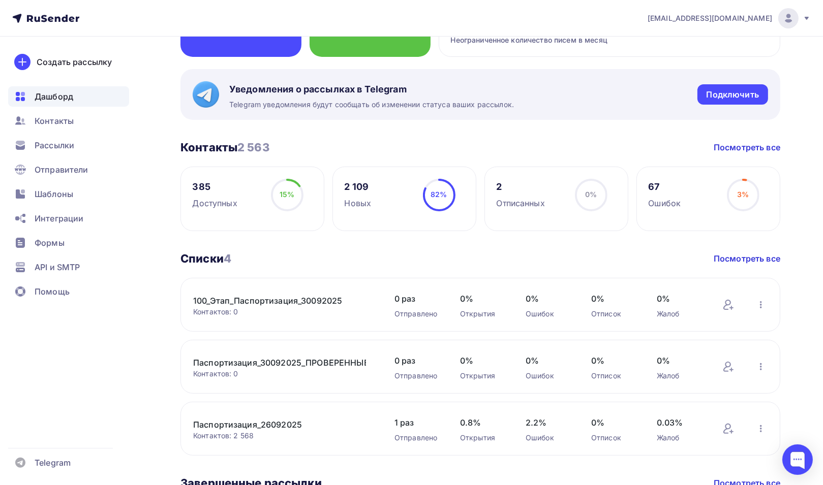
scroll to position [51, 0]
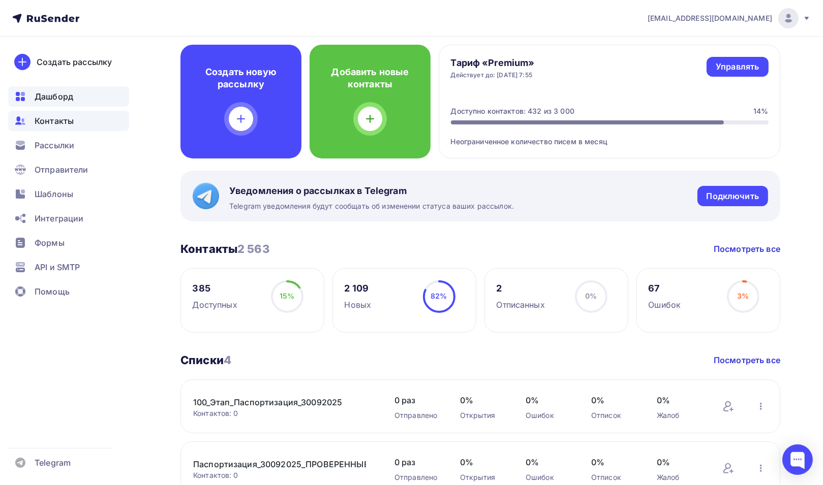
click at [52, 120] on span "Контакты" at bounding box center [54, 121] width 39 height 12
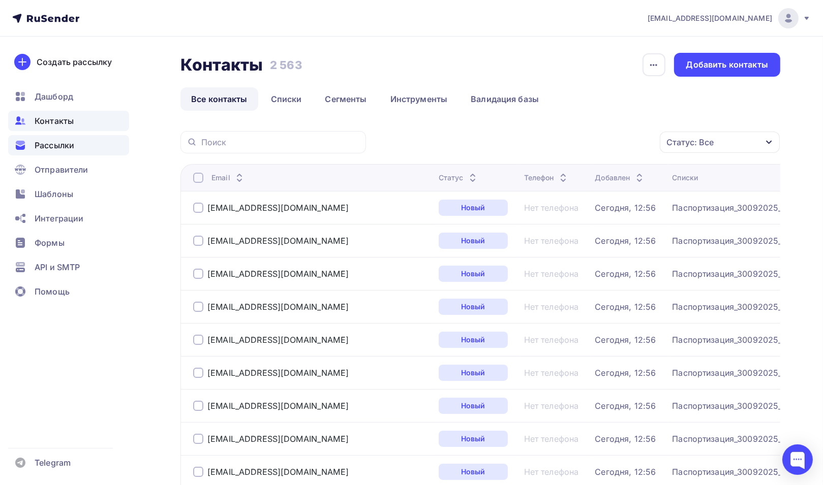
click at [49, 143] on span "Рассылки" at bounding box center [55, 145] width 40 height 12
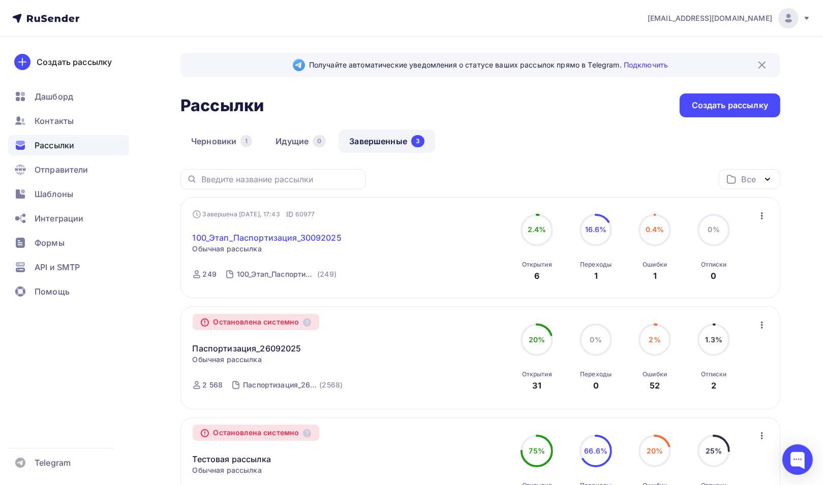
click at [261, 237] on link "100_Этап_Паспортизация_30092025" at bounding box center [267, 238] width 149 height 12
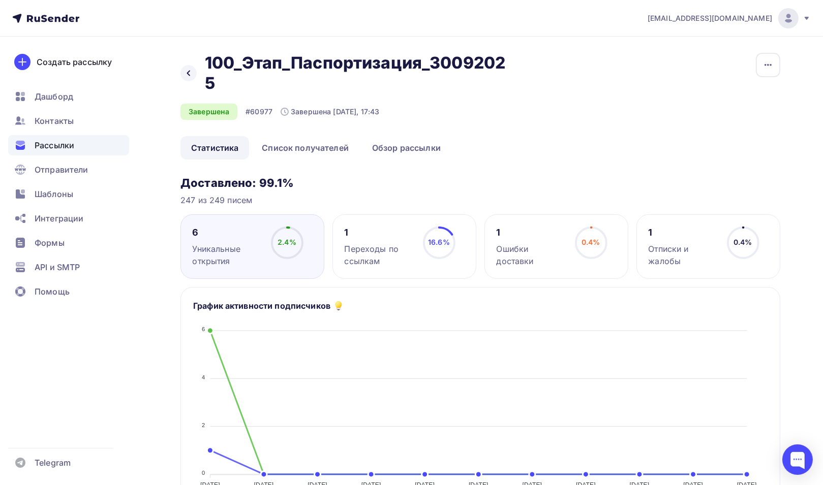
drag, startPoint x: 263, startPoint y: 181, endPoint x: 291, endPoint y: 181, distance: 28.0
click at [291, 181] on h3 "Доставлено: 99.1%" at bounding box center [480, 183] width 600 height 14
click at [348, 183] on h3 "Доставлено: 99.1%" at bounding box center [480, 183] width 600 height 14
click at [284, 150] on link "Список получателей" at bounding box center [305, 147] width 108 height 23
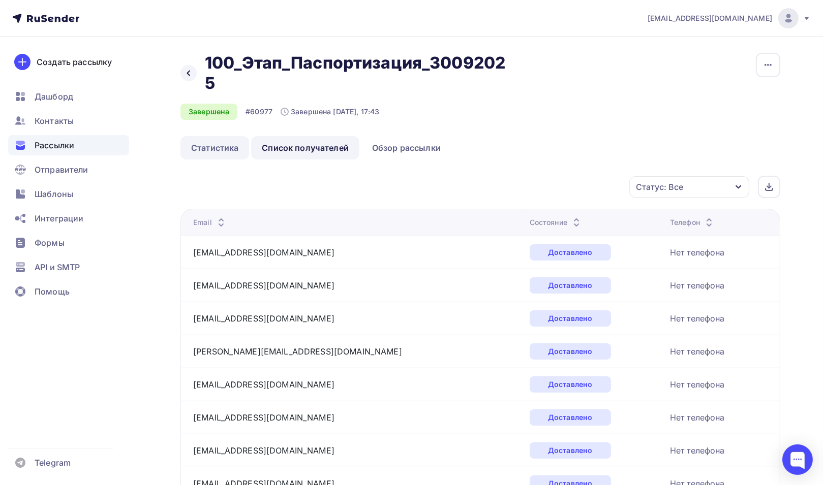
click at [194, 144] on link "Статистика" at bounding box center [214, 147] width 69 height 23
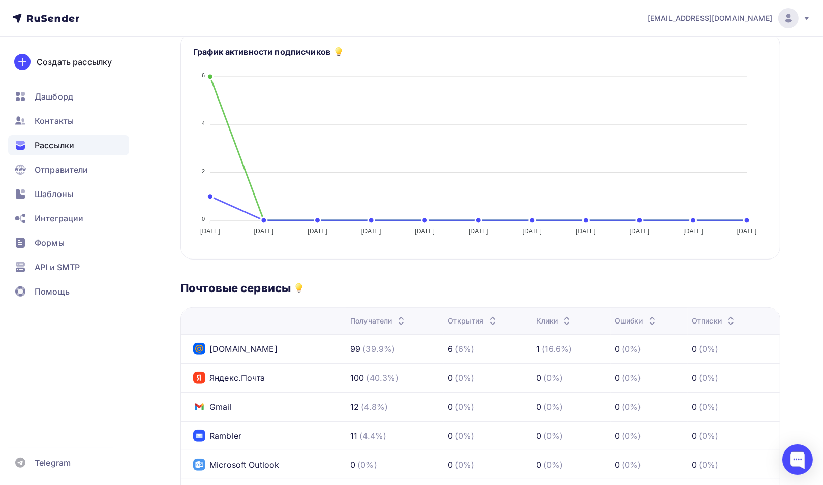
scroll to position [356, 0]
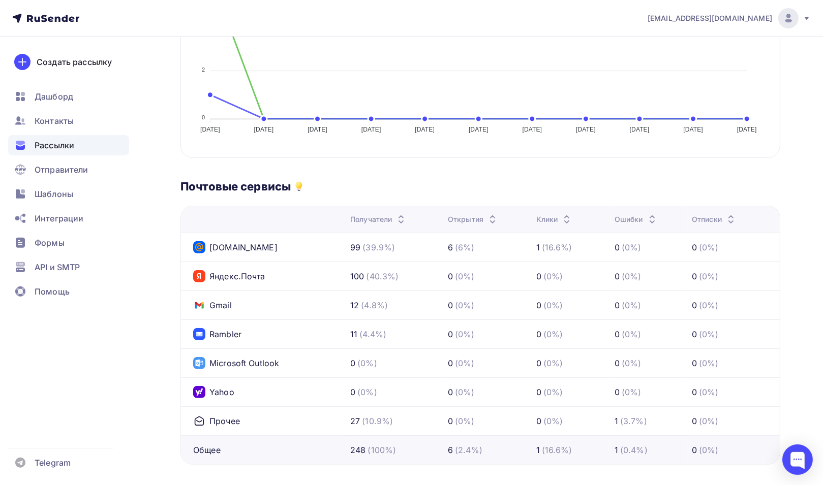
click at [67, 145] on span "Рассылки" at bounding box center [55, 145] width 40 height 12
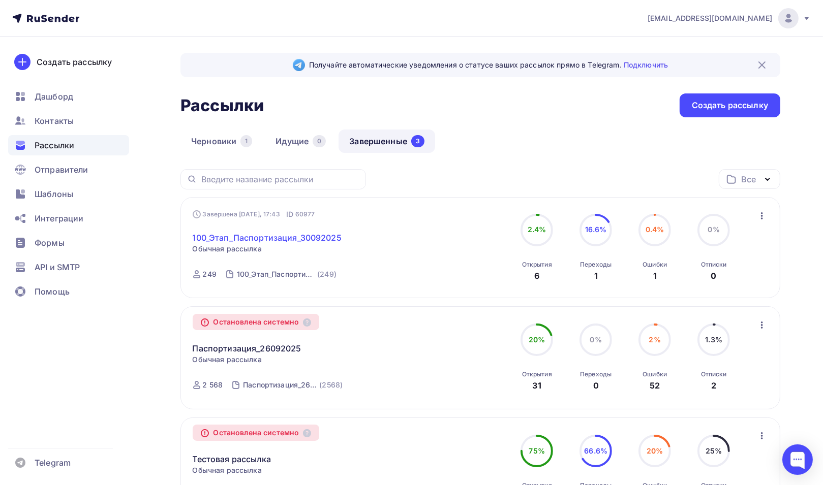
click at [316, 238] on link "100_Этап_Паспортизация_30092025" at bounding box center [267, 238] width 149 height 12
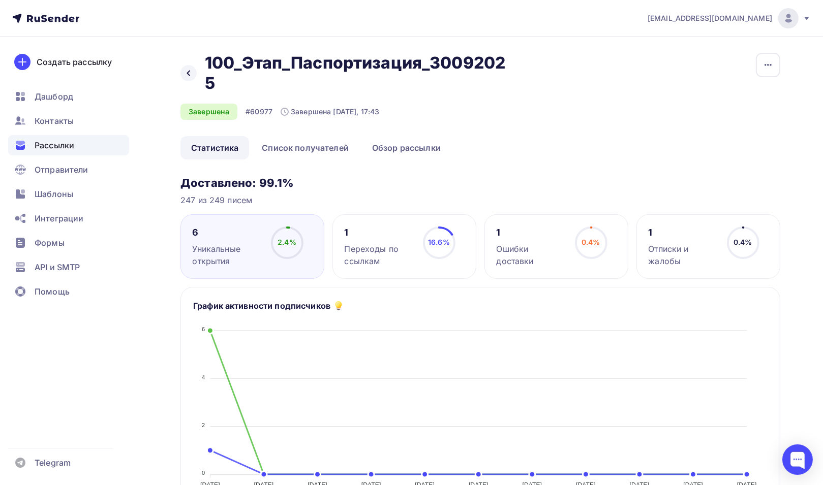
scroll to position [51, 0]
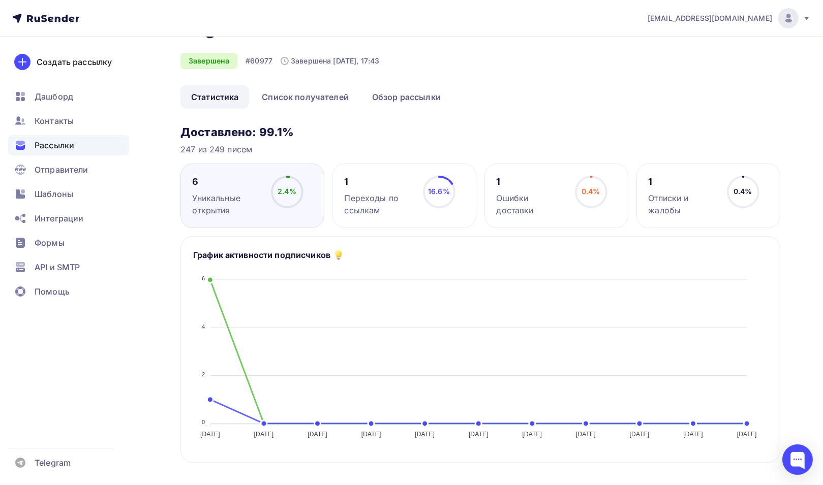
drag, startPoint x: 246, startPoint y: 134, endPoint x: 301, endPoint y: 133, distance: 54.9
click at [301, 133] on h3 "Доставлено: 99.1%" at bounding box center [480, 132] width 600 height 14
click at [268, 131] on h3 "Доставлено: 99.1%" at bounding box center [480, 132] width 600 height 14
drag, startPoint x: 259, startPoint y: 129, endPoint x: 305, endPoint y: 129, distance: 45.7
click at [305, 129] on h3 "Доставлено: 99.1%" at bounding box center [480, 132] width 600 height 14
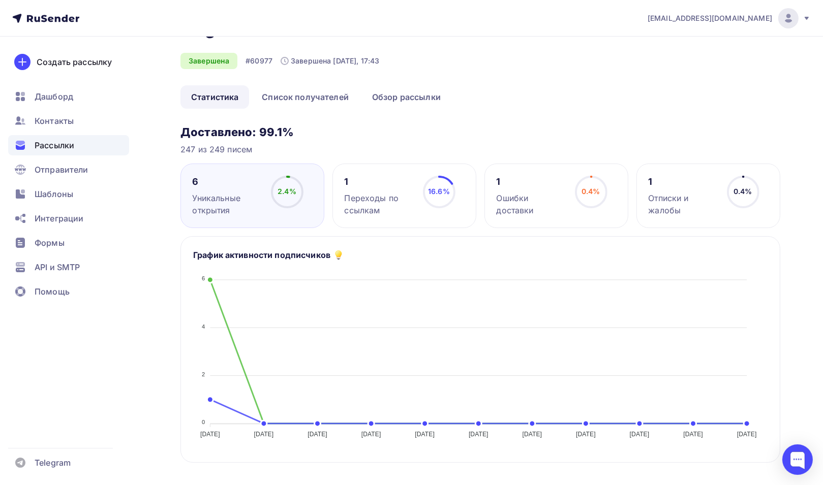
click at [220, 130] on h3 "Доставлено: 99.1%" at bounding box center [480, 132] width 600 height 14
drag, startPoint x: 181, startPoint y: 132, endPoint x: 313, endPoint y: 132, distance: 132.1
click at [313, 132] on h3 "Доставлено: 99.1%" at bounding box center [480, 132] width 600 height 14
click at [278, 134] on h3 "Доставлено: 99.1%" at bounding box center [480, 132] width 600 height 14
drag, startPoint x: 189, startPoint y: 130, endPoint x: 324, endPoint y: 130, distance: 134.7
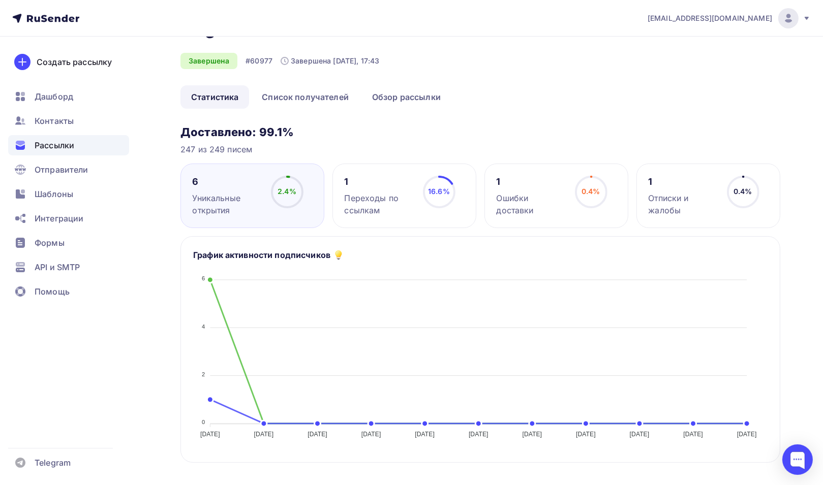
click at [324, 130] on h3 "Доставлено: 99.1%" at bounding box center [480, 132] width 600 height 14
click at [274, 132] on h3 "Доставлено: 99.1%" at bounding box center [480, 132] width 600 height 14
click at [216, 134] on h3 "Доставлено: 99.1%" at bounding box center [480, 132] width 600 height 14
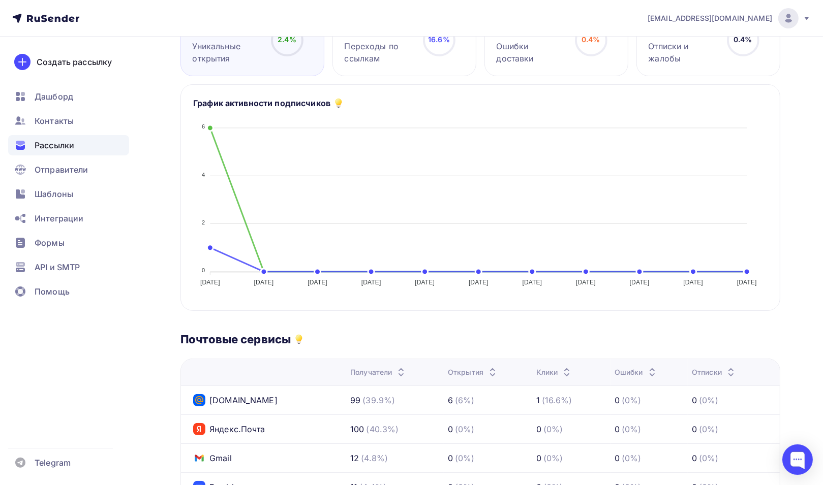
scroll to position [101, 0]
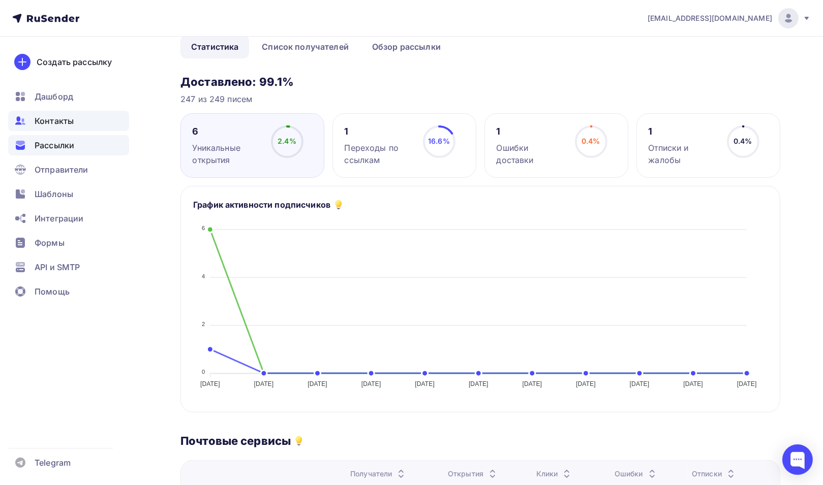
click at [60, 121] on span "Контакты" at bounding box center [54, 121] width 39 height 12
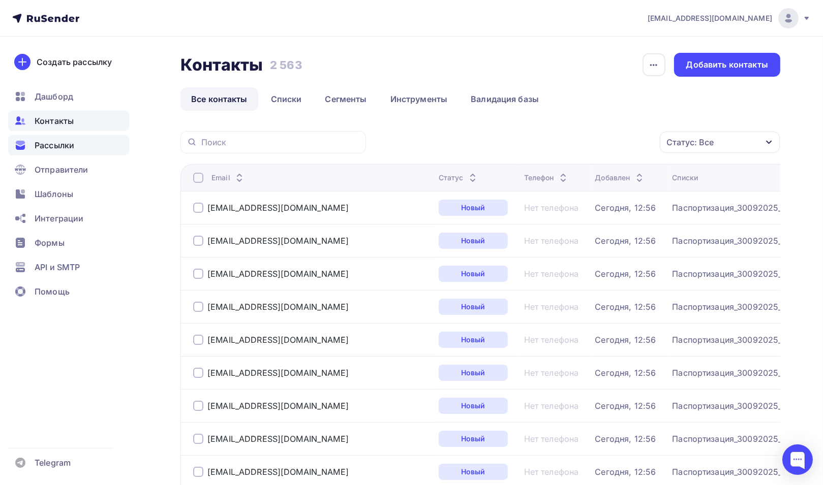
click at [63, 145] on span "Рассылки" at bounding box center [55, 145] width 40 height 12
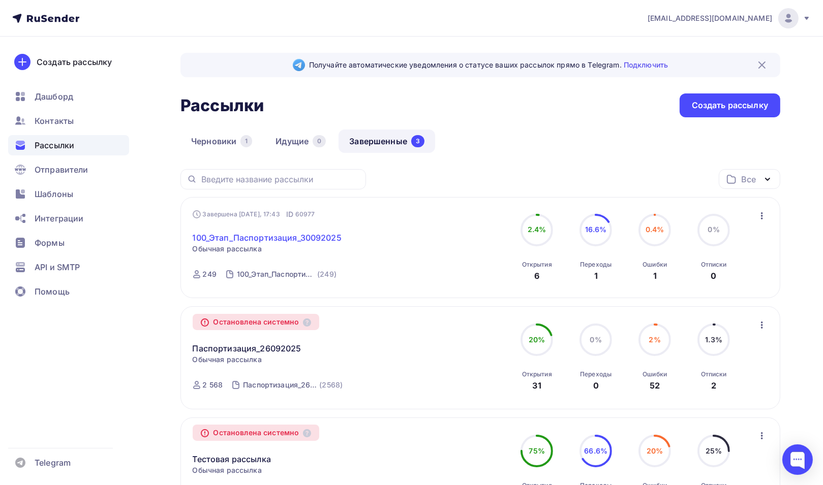
click at [273, 235] on link "100_Этап_Паспортизация_30092025" at bounding box center [267, 238] width 149 height 12
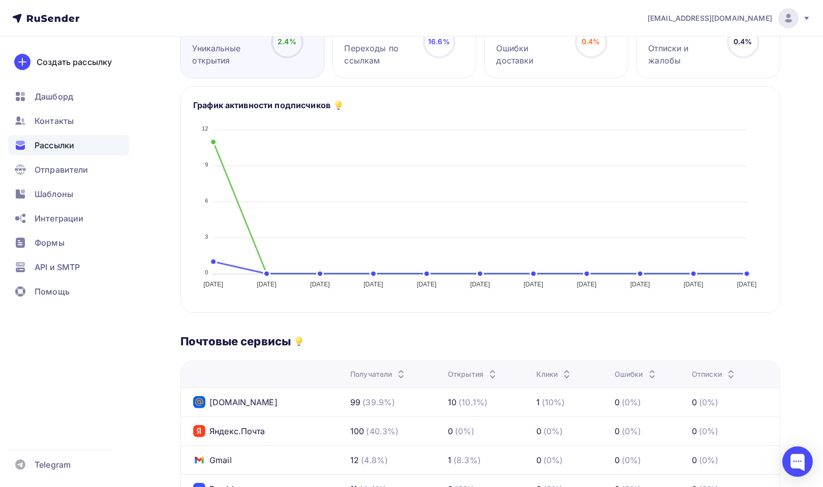
scroll to position [48, 0]
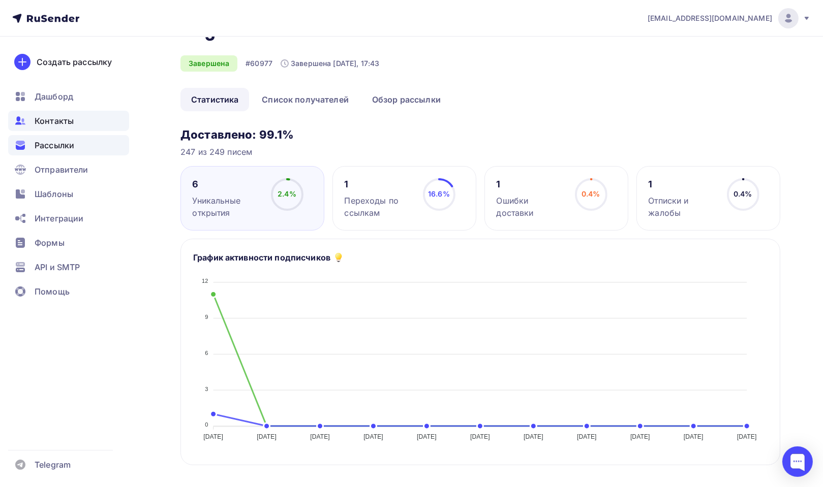
click at [60, 121] on span "Контакты" at bounding box center [54, 121] width 39 height 12
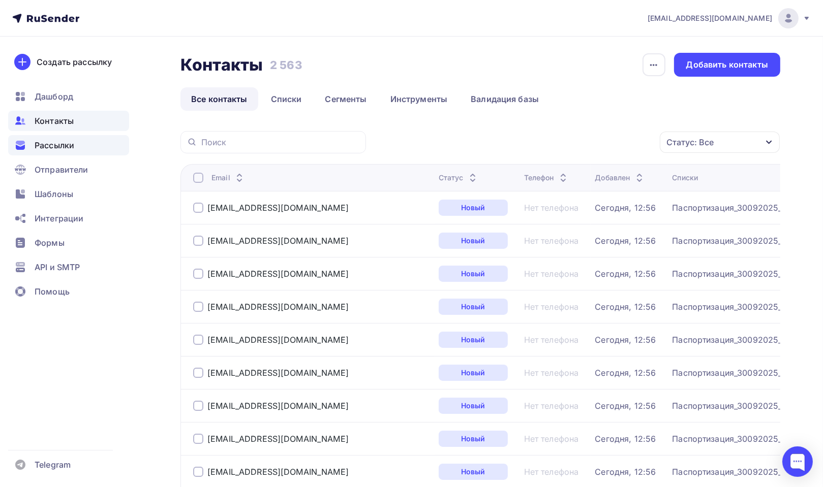
click at [61, 147] on span "Рассылки" at bounding box center [55, 145] width 40 height 12
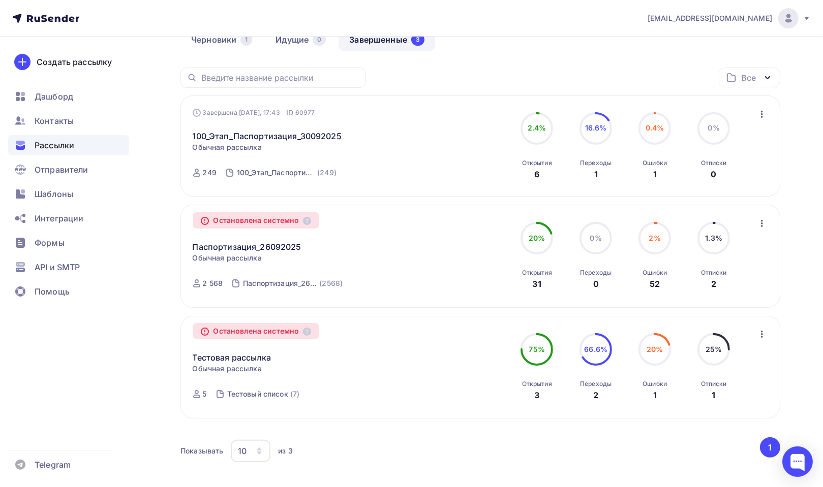
scroll to position [154, 0]
